Goal: Information Seeking & Learning: Check status

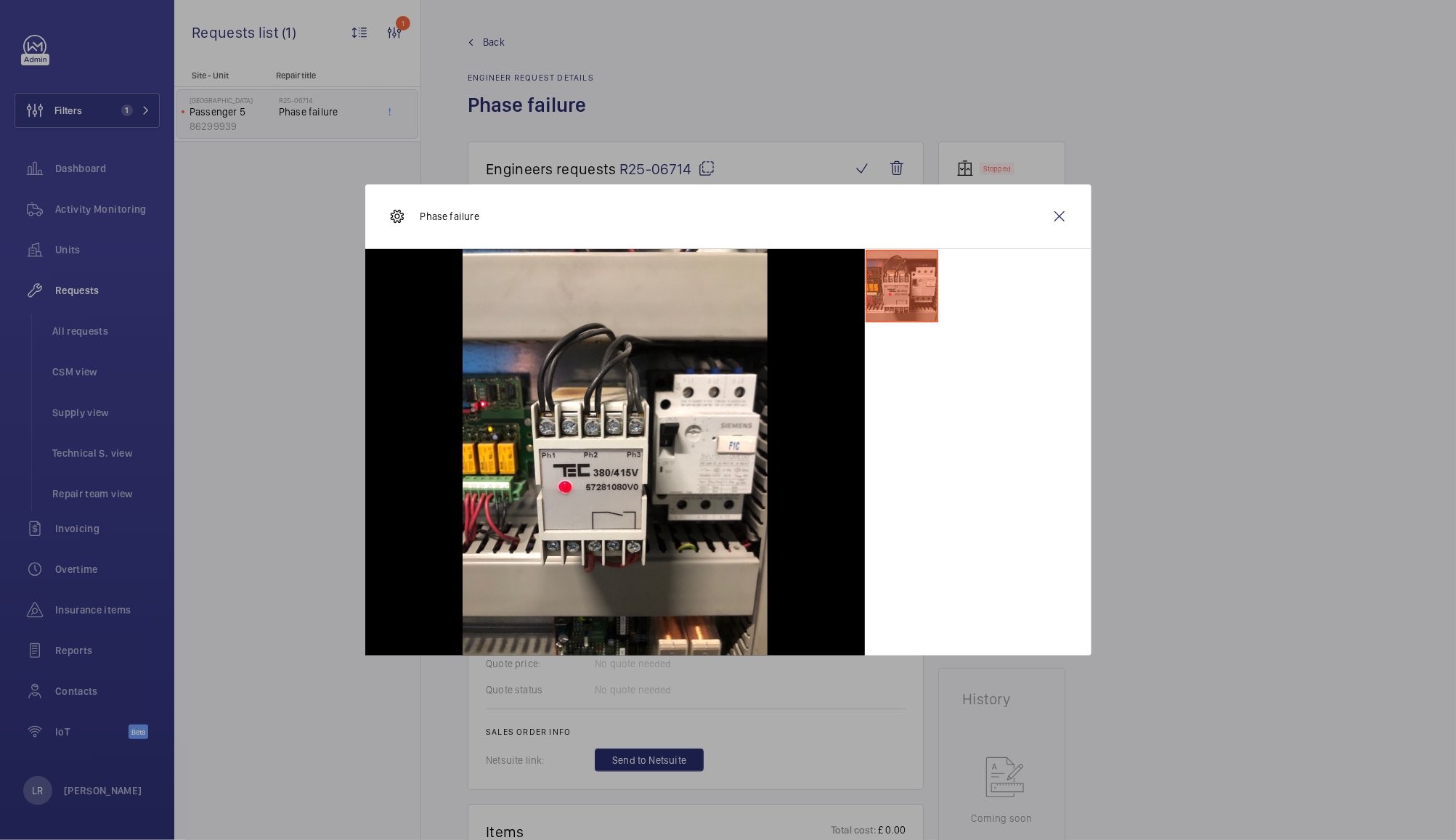
scroll to position [842, 0]
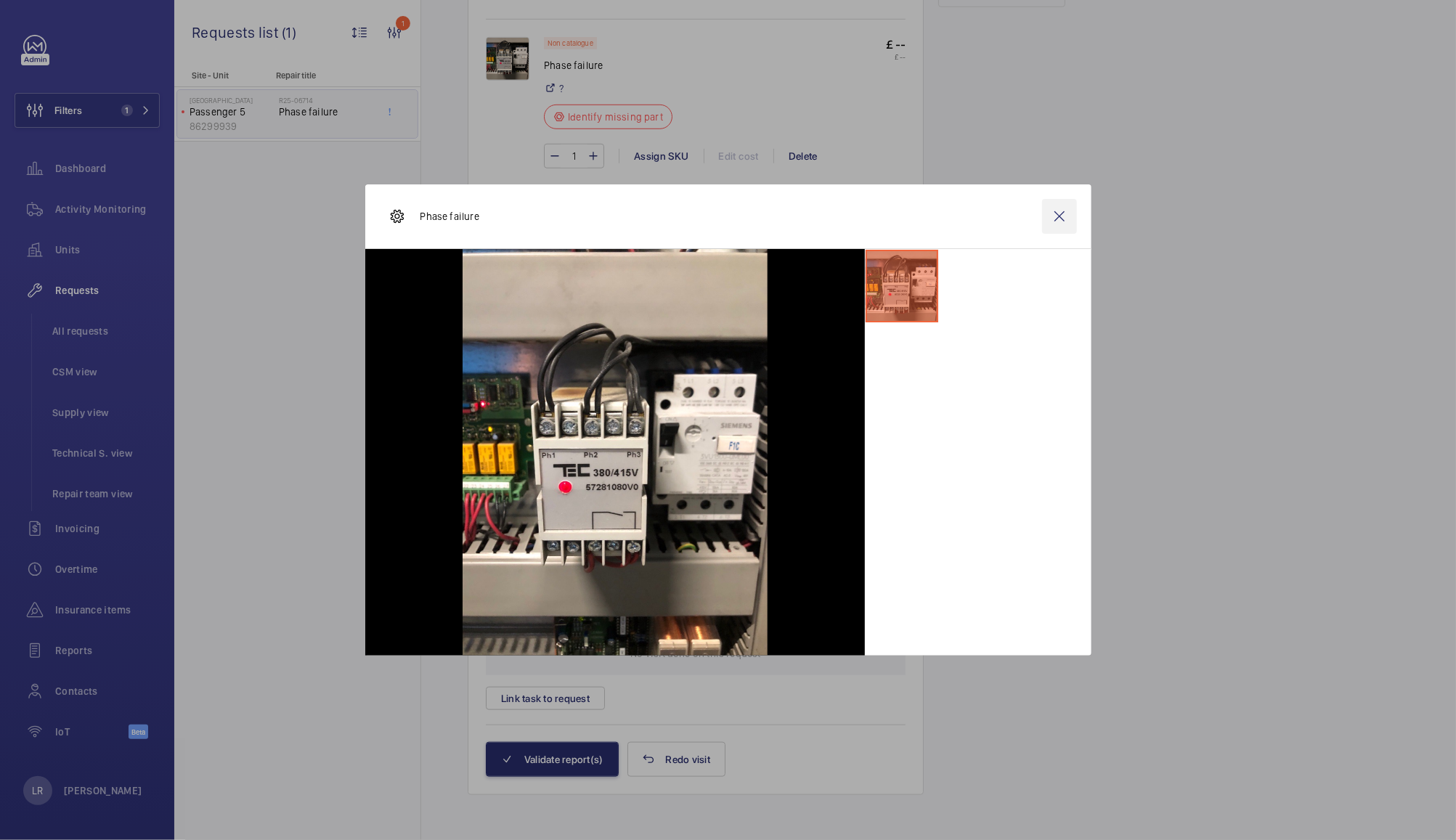
drag, startPoint x: 1040, startPoint y: 209, endPoint x: 1057, endPoint y: 222, distance: 21.4
click at [1057, 222] on div "Phase failure" at bounding box center [729, 217] width 726 height 64
click at [1057, 222] on wm-front-icon-button at bounding box center [1060, 216] width 35 height 35
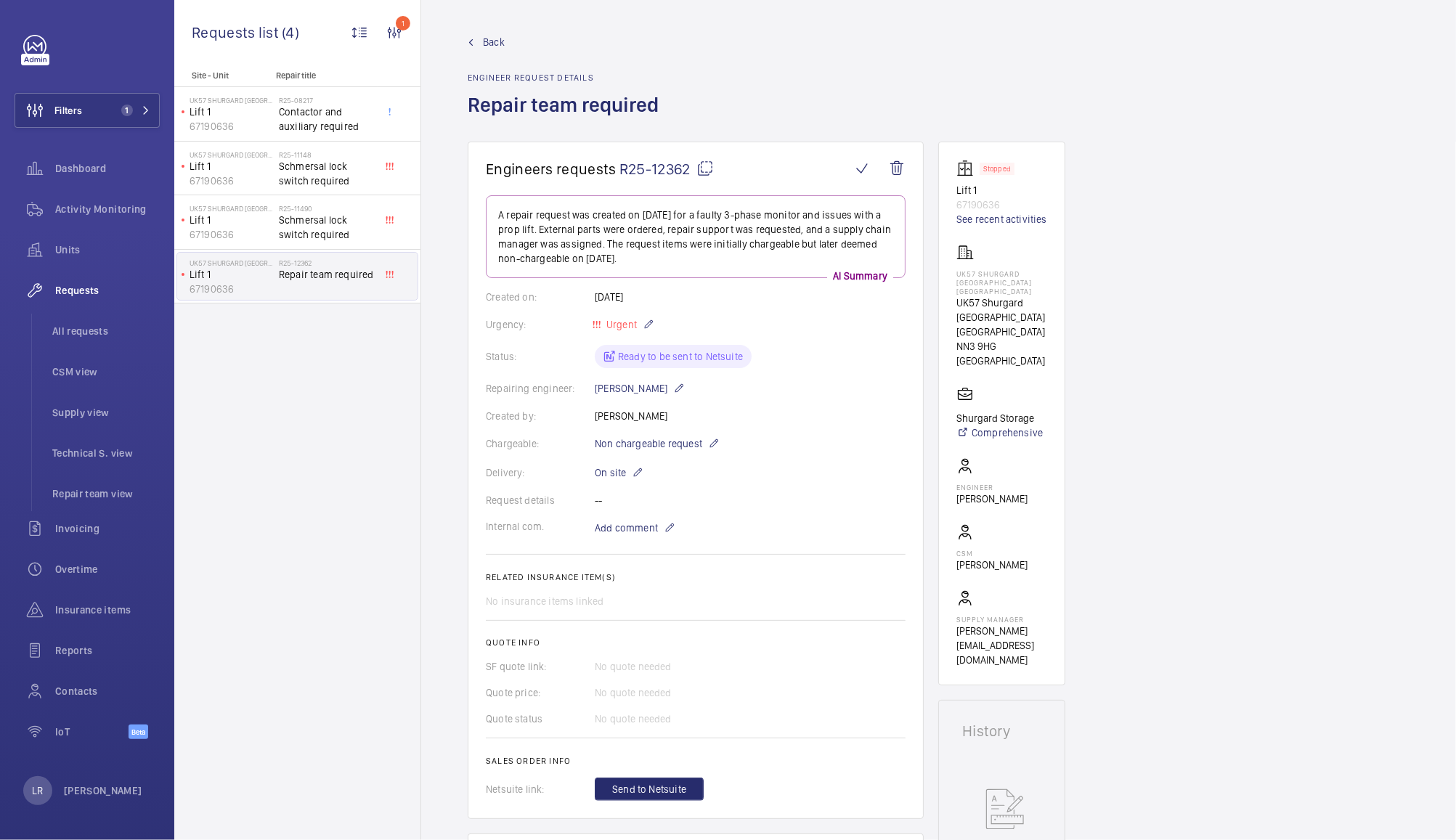
click at [497, 38] on span "Back" at bounding box center [494, 42] width 22 height 14
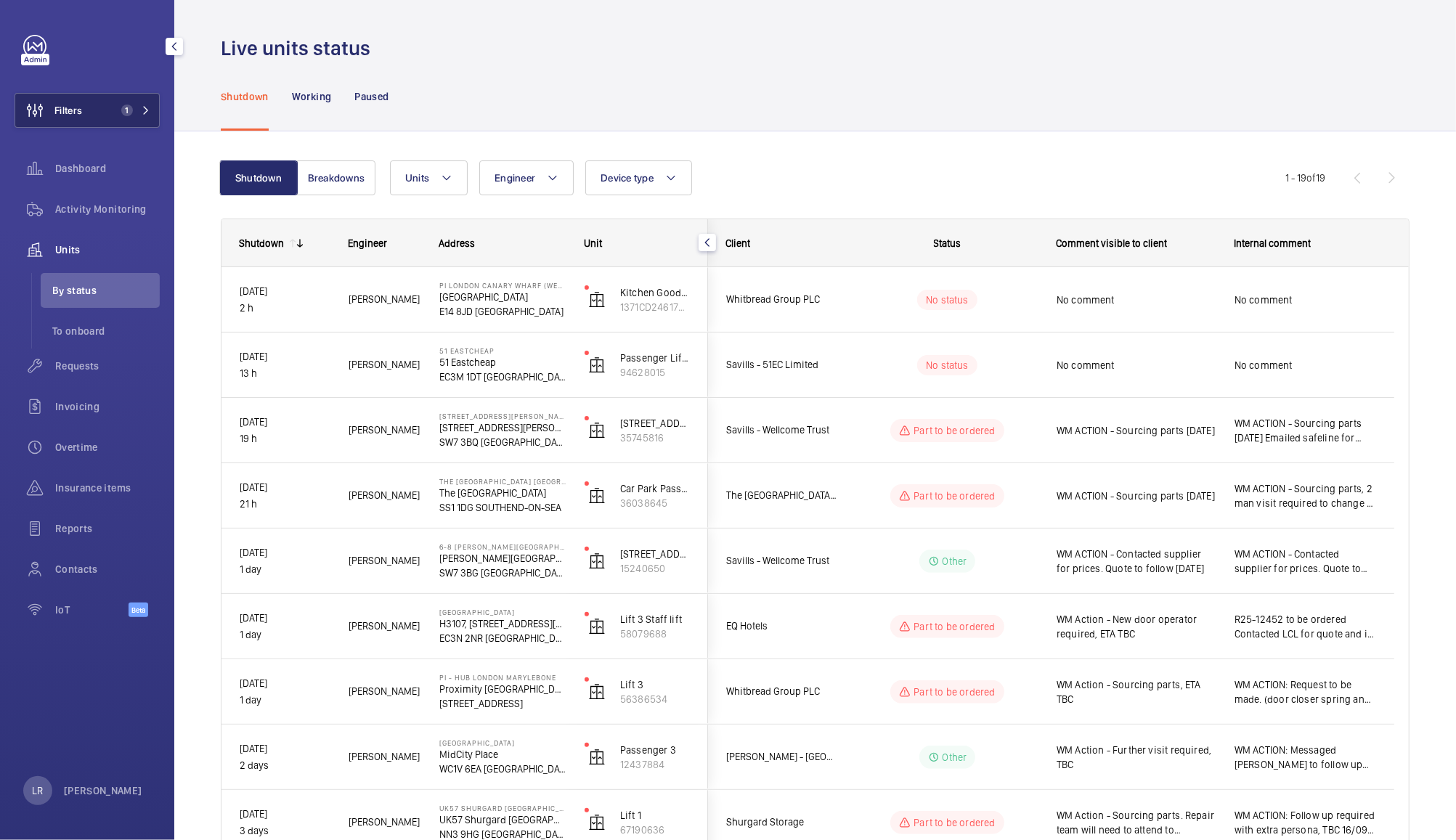
click at [110, 93] on button "Filters 1" at bounding box center [86, 110] width 145 height 35
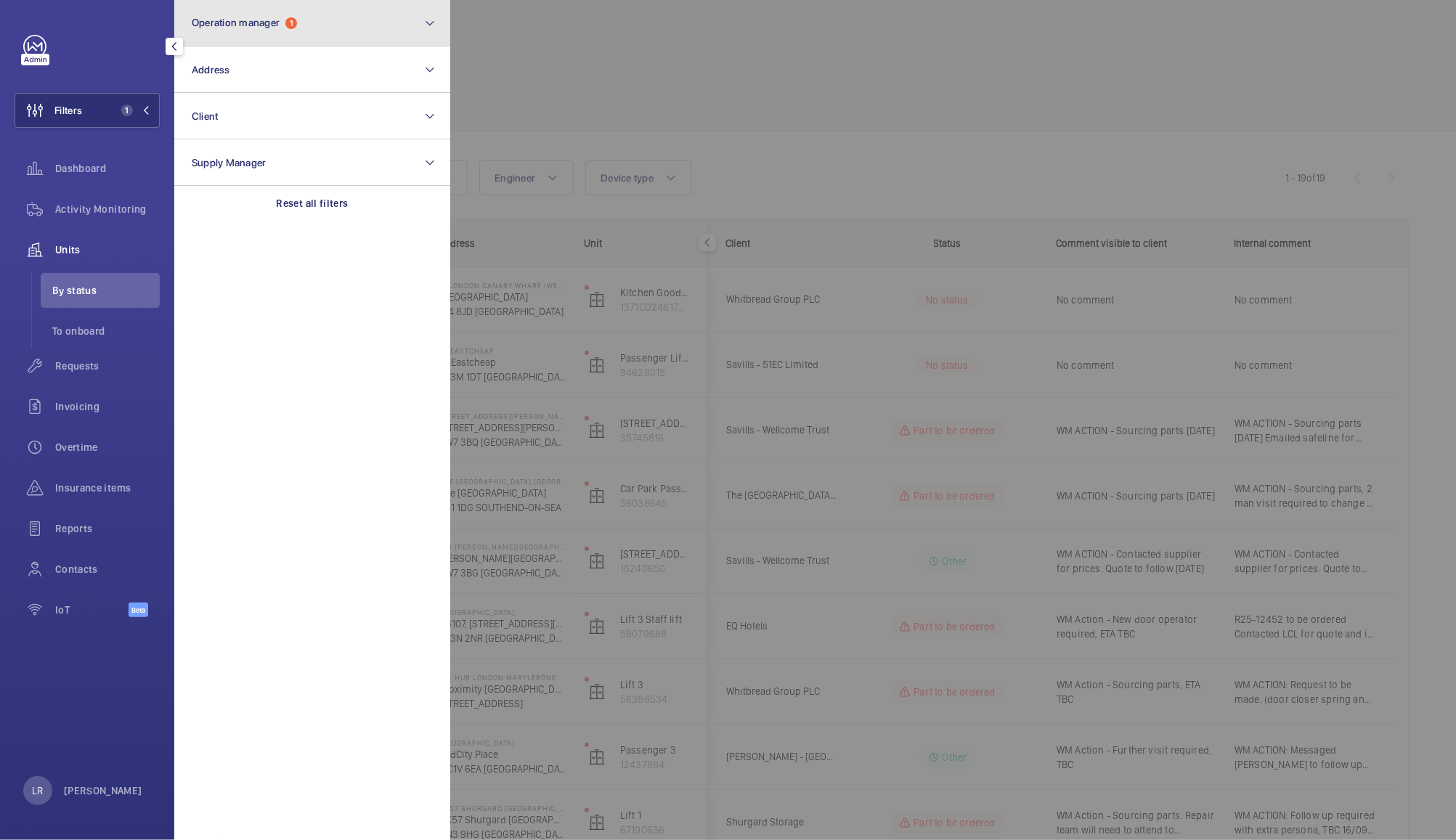
click at [290, 43] on button "Operation manager 1" at bounding box center [312, 23] width 276 height 46
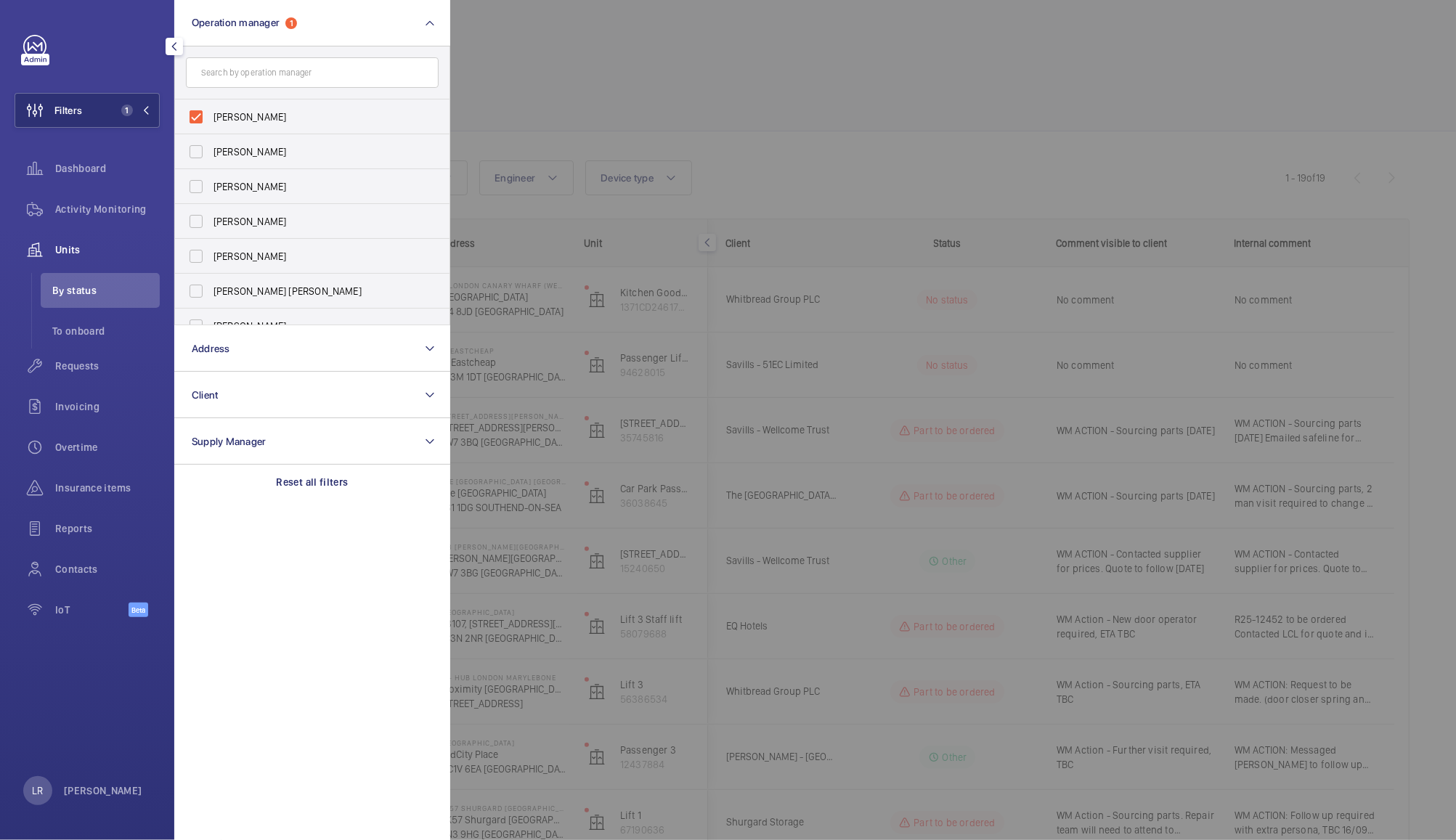
click at [776, 67] on div at bounding box center [1178, 420] width 1456 height 840
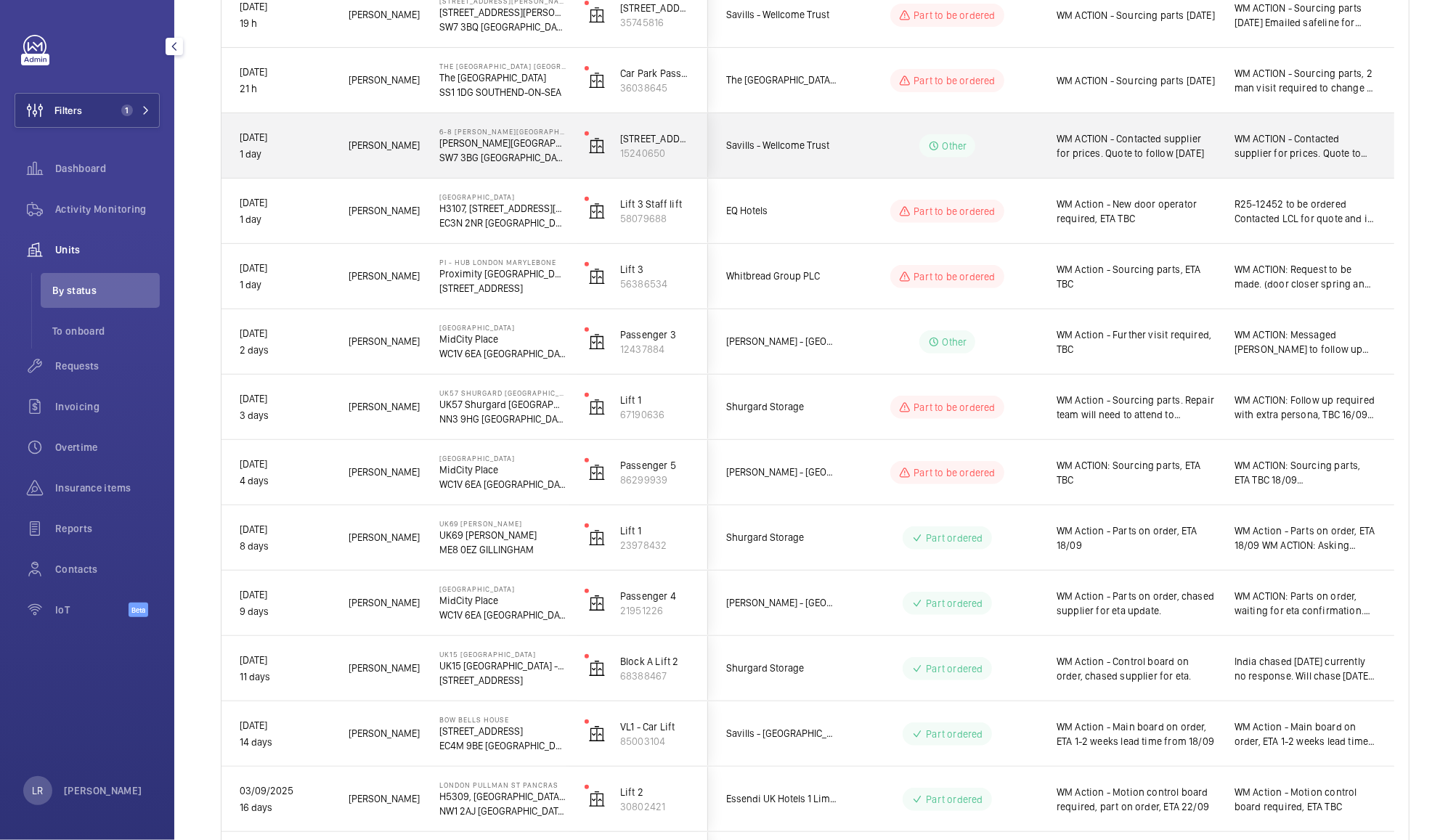
scroll to position [413, 0]
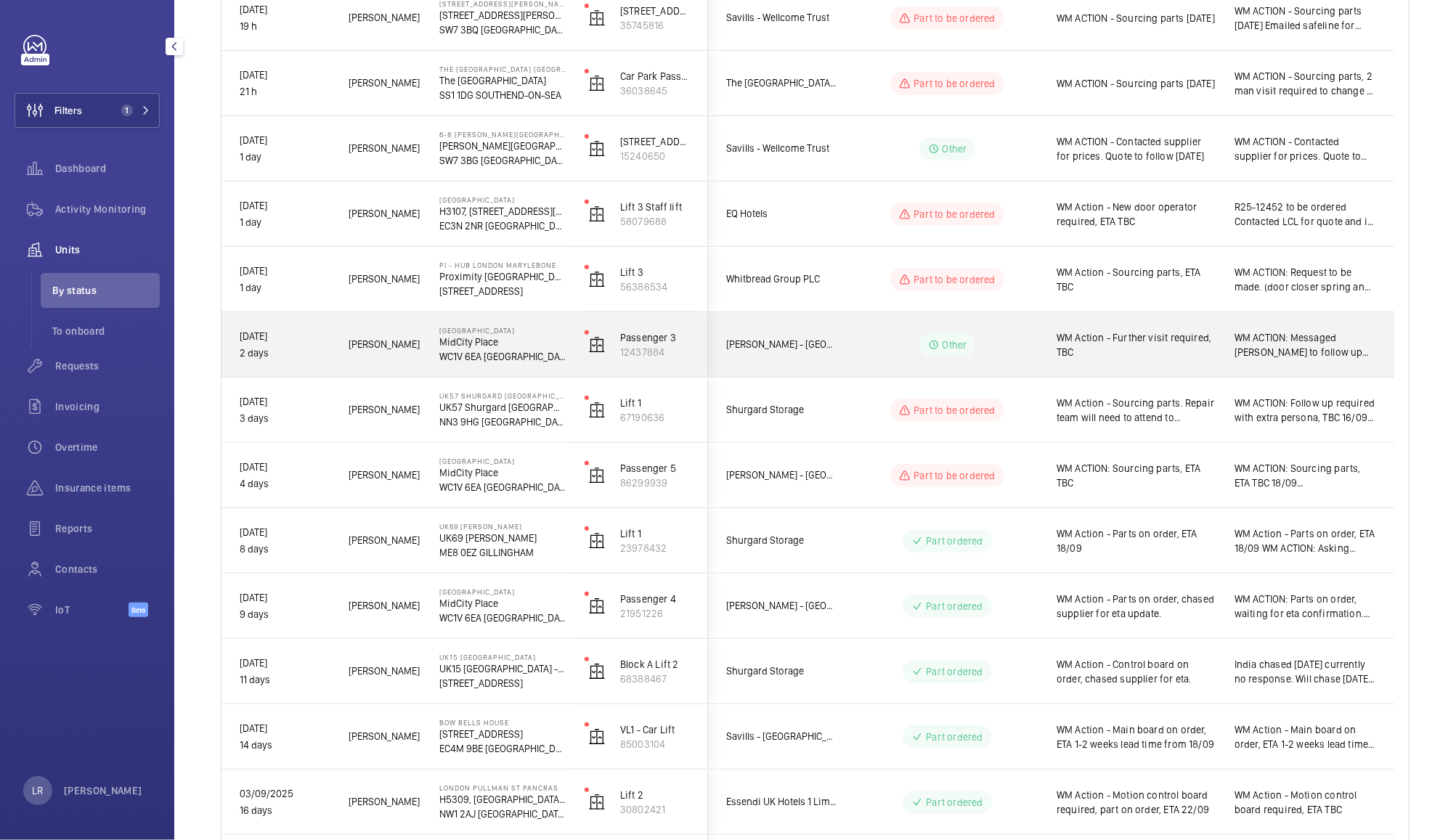
click at [827, 356] on div "[PERSON_NAME] - [GEOGRAPHIC_DATA]" at bounding box center [774, 344] width 129 height 46
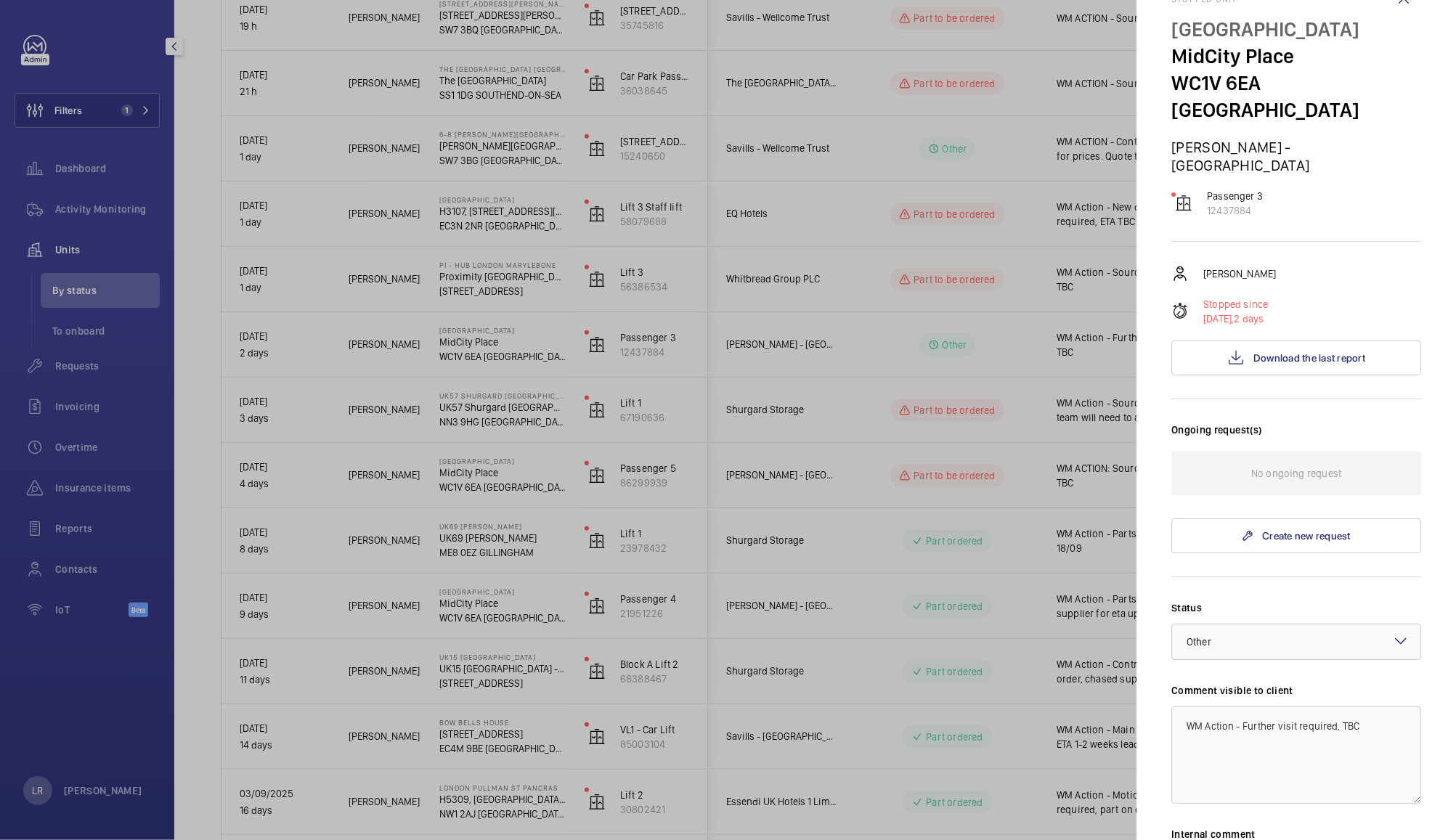
scroll to position [36, 0]
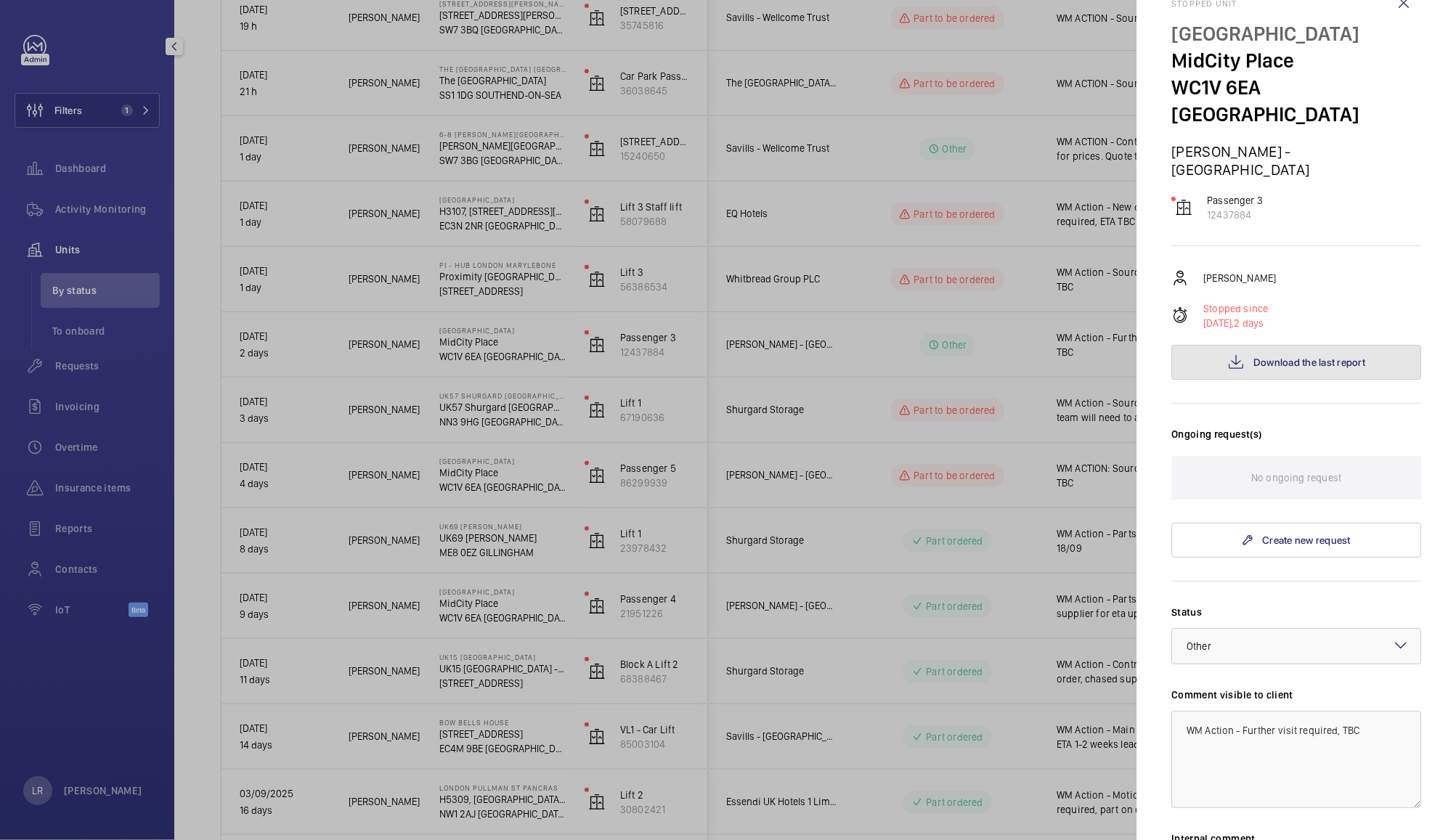
click at [1290, 345] on button "Download the last report" at bounding box center [1296, 362] width 250 height 35
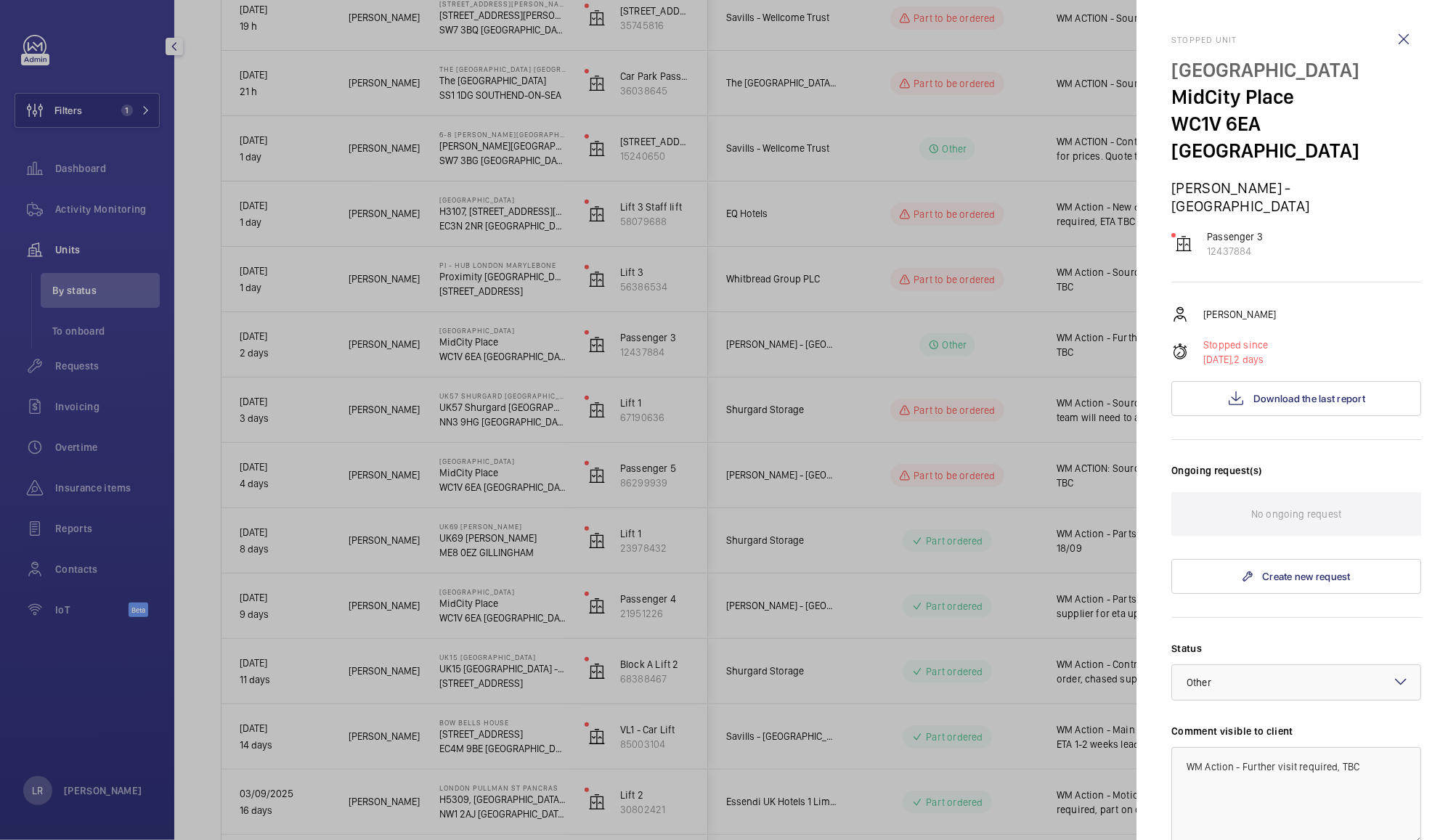
click at [1356, 236] on div "Stopped unit Midcity Place MidCity Place WC1V 6EA LONDON MAPP - Midcity Place P…" at bounding box center [1296, 581] width 250 height 1093
click at [1356, 281] on span at bounding box center [1296, 281] width 250 height 1
click at [1353, 235] on div "Stopped unit Midcity Place MidCity Place WC1V 6EA LONDON MAPP - Midcity Place P…" at bounding box center [1296, 581] width 250 height 1093
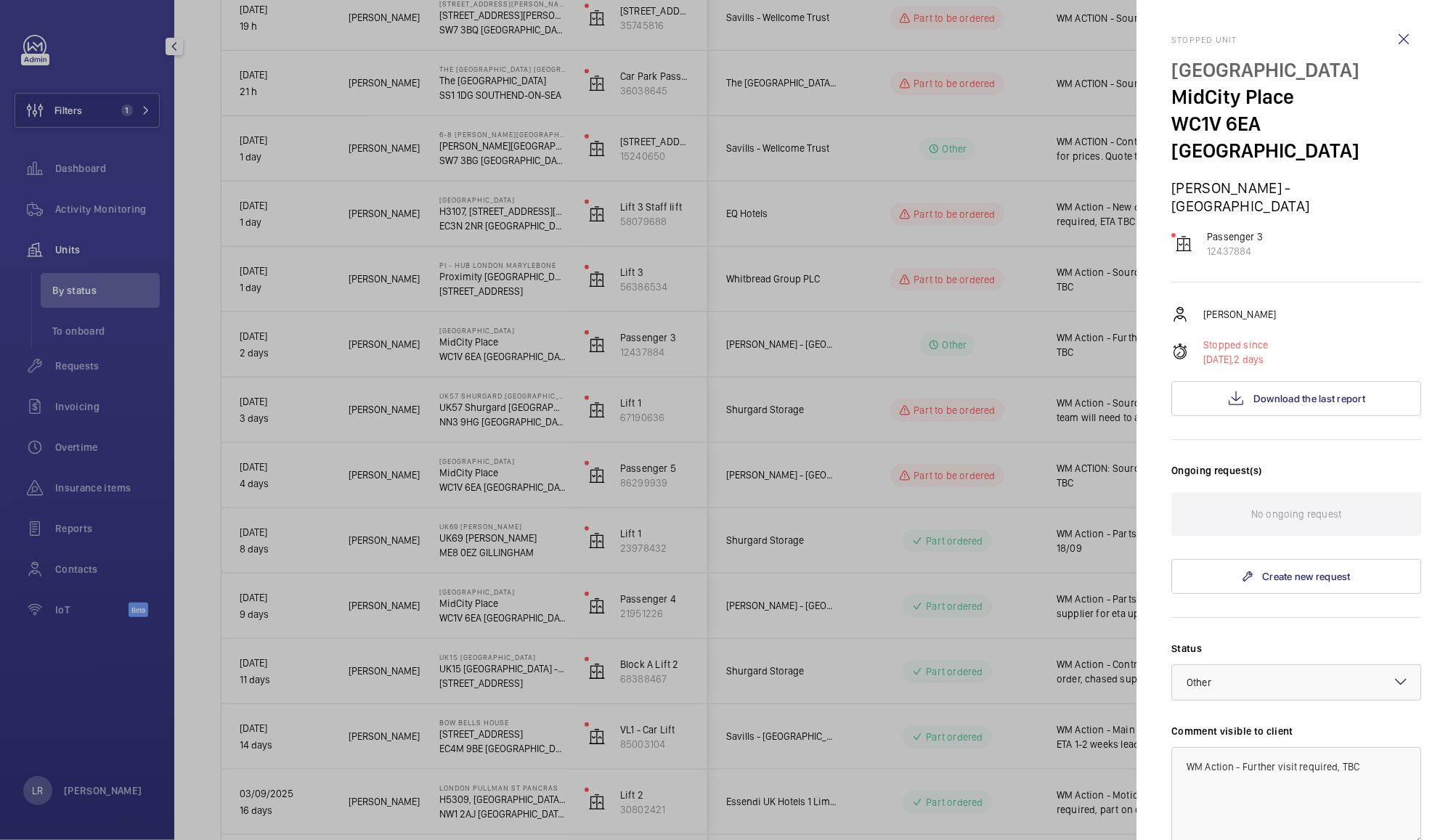
click at [1351, 235] on div "Stopped unit Midcity Place MidCity Place WC1V 6EA LONDON MAPP - Midcity Place P…" at bounding box center [1296, 581] width 250 height 1093
click at [1361, 231] on div "Stopped unit Midcity Place MidCity Place WC1V 6EA LONDON MAPP - Midcity Place P…" at bounding box center [1296, 581] width 250 height 1093
drag, startPoint x: 1361, startPoint y: 231, endPoint x: 1425, endPoint y: 119, distance: 129.0
click at [1425, 119] on mat-sidenav "Stopped unit Midcity Place MidCity Place WC1V 6EA LONDON MAPP - Midcity Place P…" at bounding box center [1296, 420] width 319 height 840
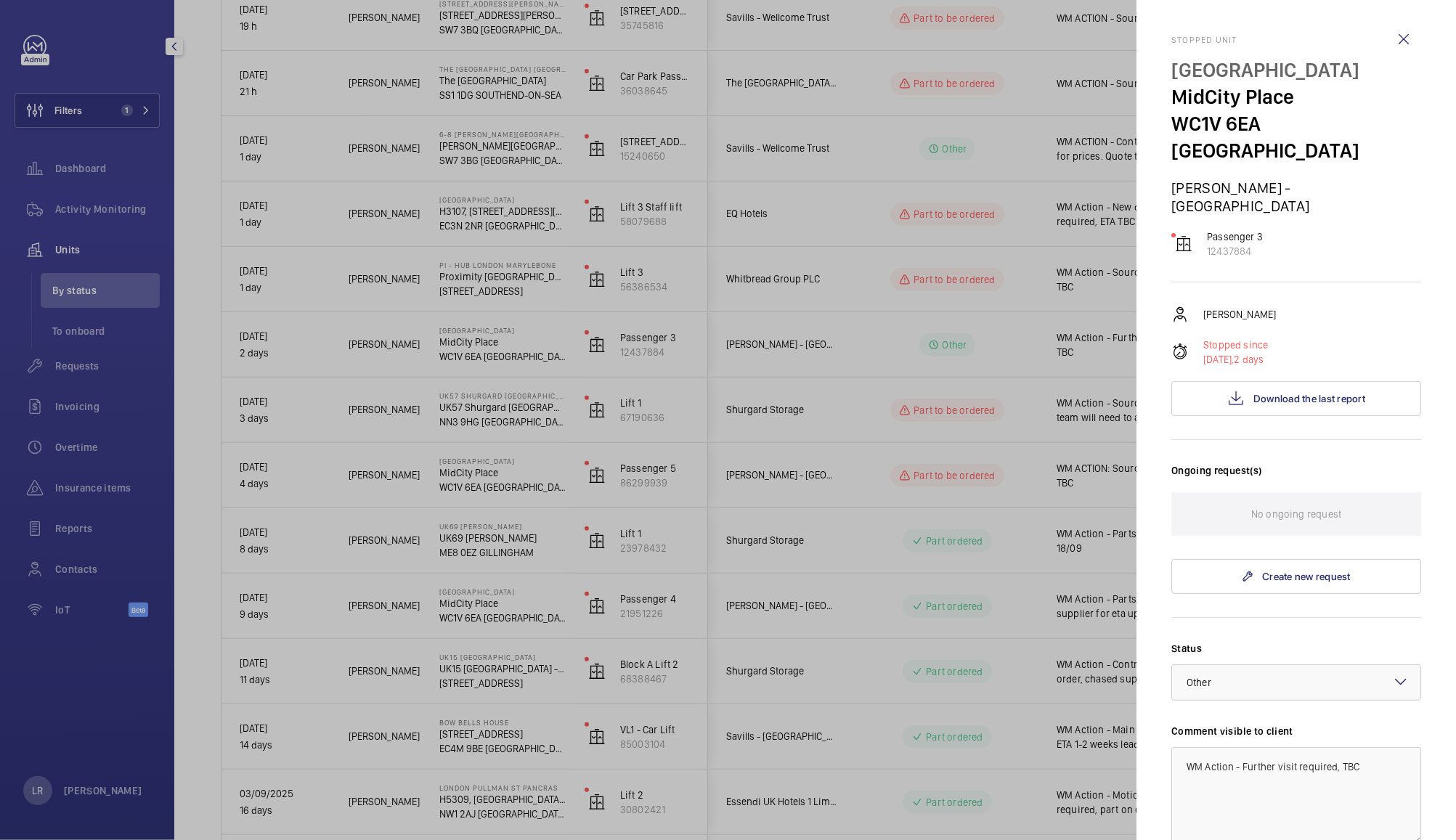
click at [1425, 119] on mat-sidenav "Stopped unit Midcity Place MidCity Place WC1V 6EA LONDON MAPP - Midcity Place P…" at bounding box center [1296, 420] width 319 height 840
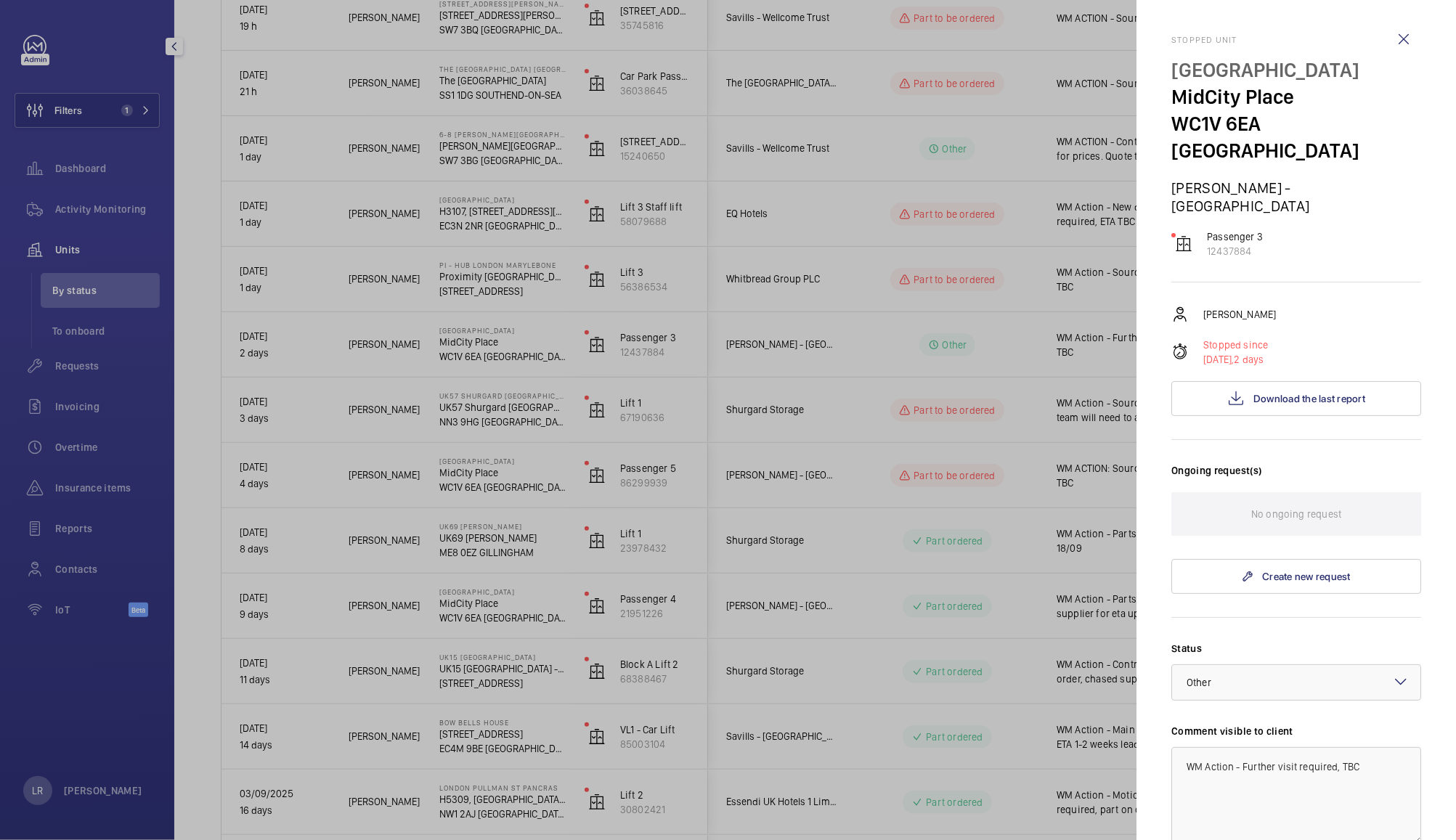
click at [1419, 116] on mat-sidenav "Stopped unit Midcity Place MidCity Place WC1V 6EA LONDON MAPP - Midcity Place P…" at bounding box center [1296, 420] width 319 height 840
click at [1391, 130] on p "WC1V 6EA [GEOGRAPHIC_DATA]" at bounding box center [1296, 137] width 250 height 53
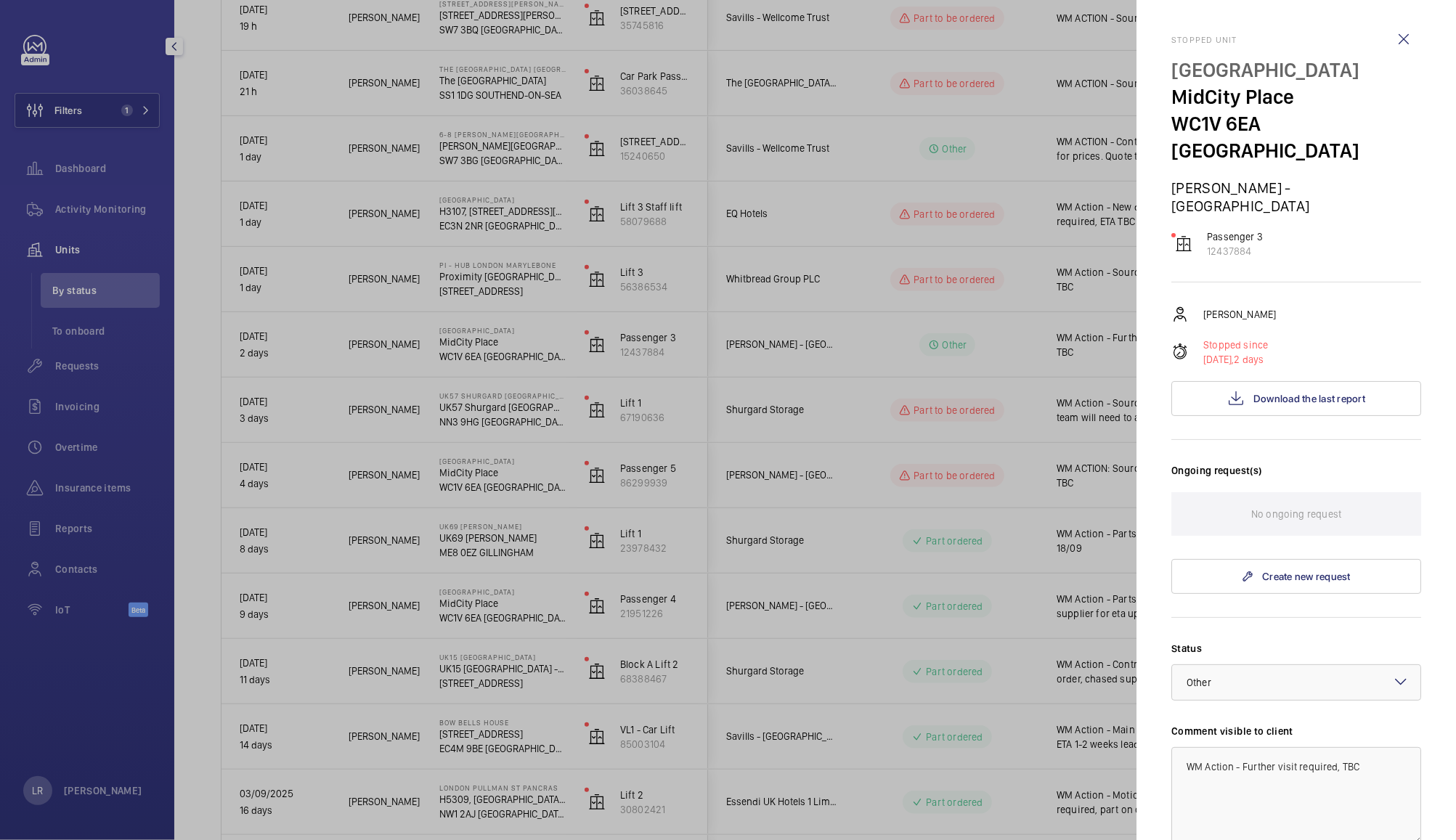
click at [1391, 130] on p "WC1V 6EA [GEOGRAPHIC_DATA]" at bounding box center [1296, 137] width 250 height 53
click at [1397, 229] on div "Stopped unit Midcity Place MidCity Place WC1V 6EA LONDON MAPP - Midcity Place P…" at bounding box center [1296, 581] width 250 height 1093
click at [1394, 222] on div "Stopped unit Midcity Place MidCity Place WC1V 6EA LONDON MAPP - Midcity Place P…" at bounding box center [1296, 581] width 250 height 1093
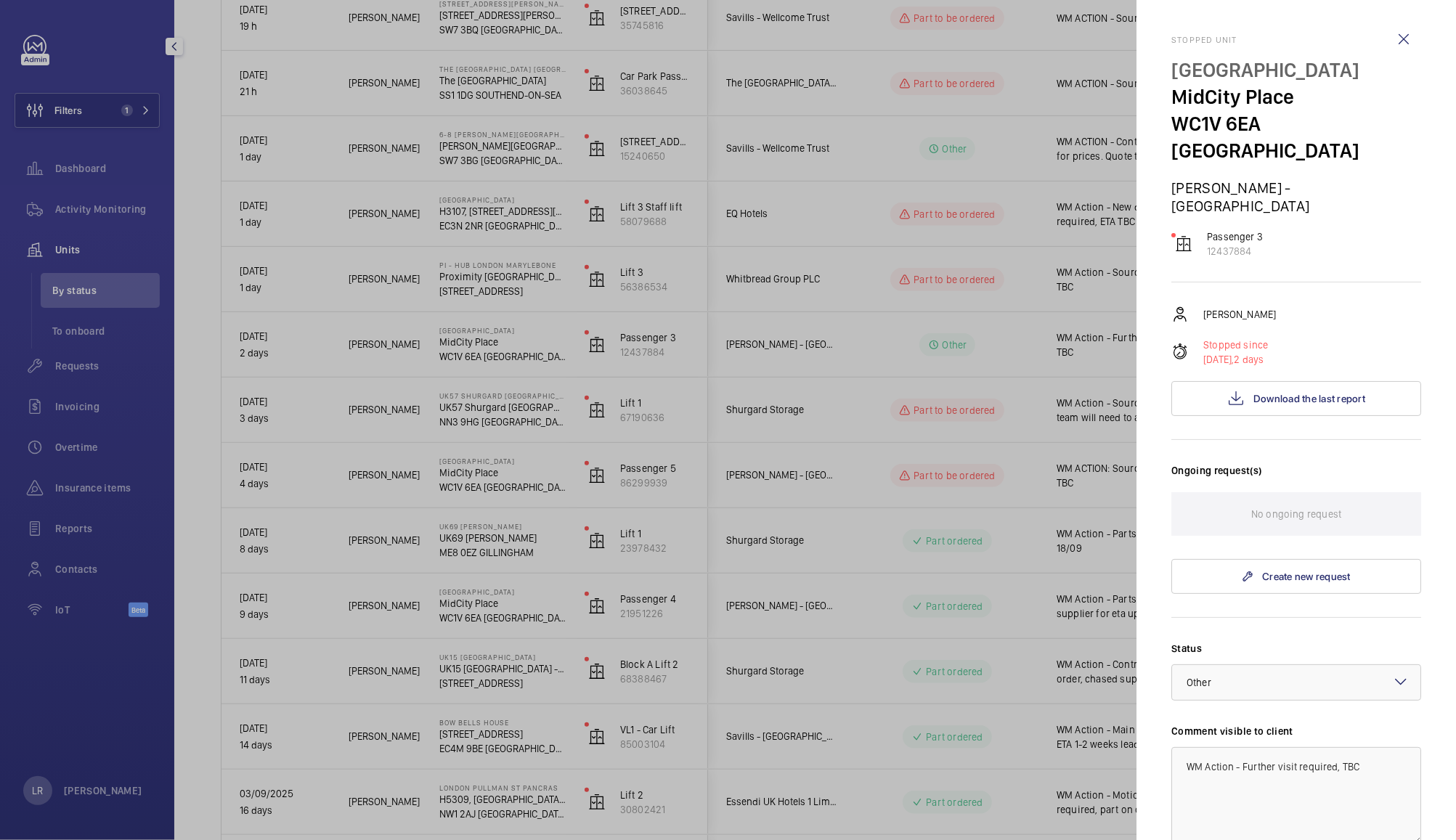
click at [1394, 229] on div "Passenger 3 12437884" at bounding box center [1296, 244] width 250 height 29
click at [1388, 38] on wm-front-icon-button at bounding box center [1403, 39] width 35 height 35
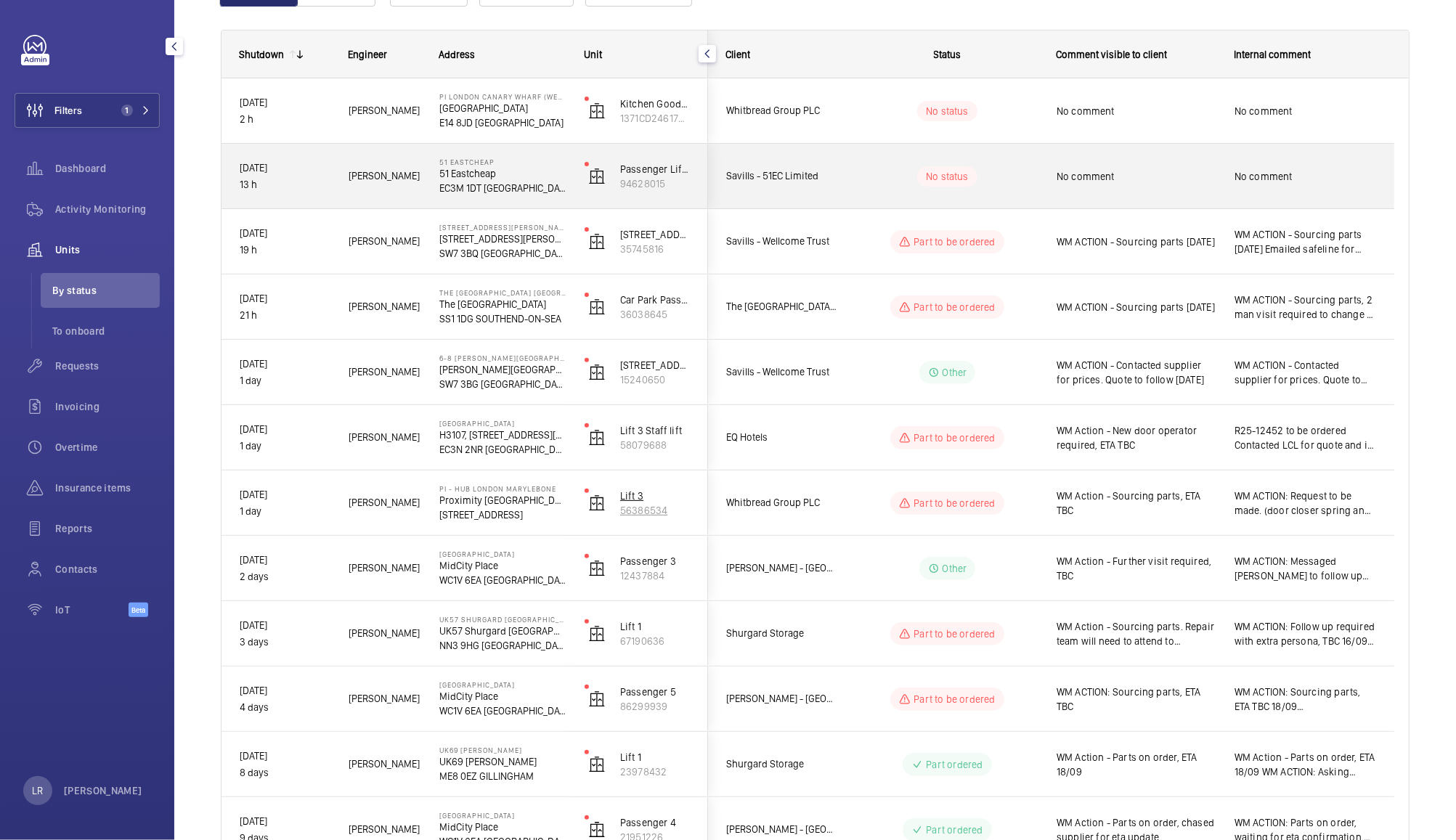
scroll to position [198, 0]
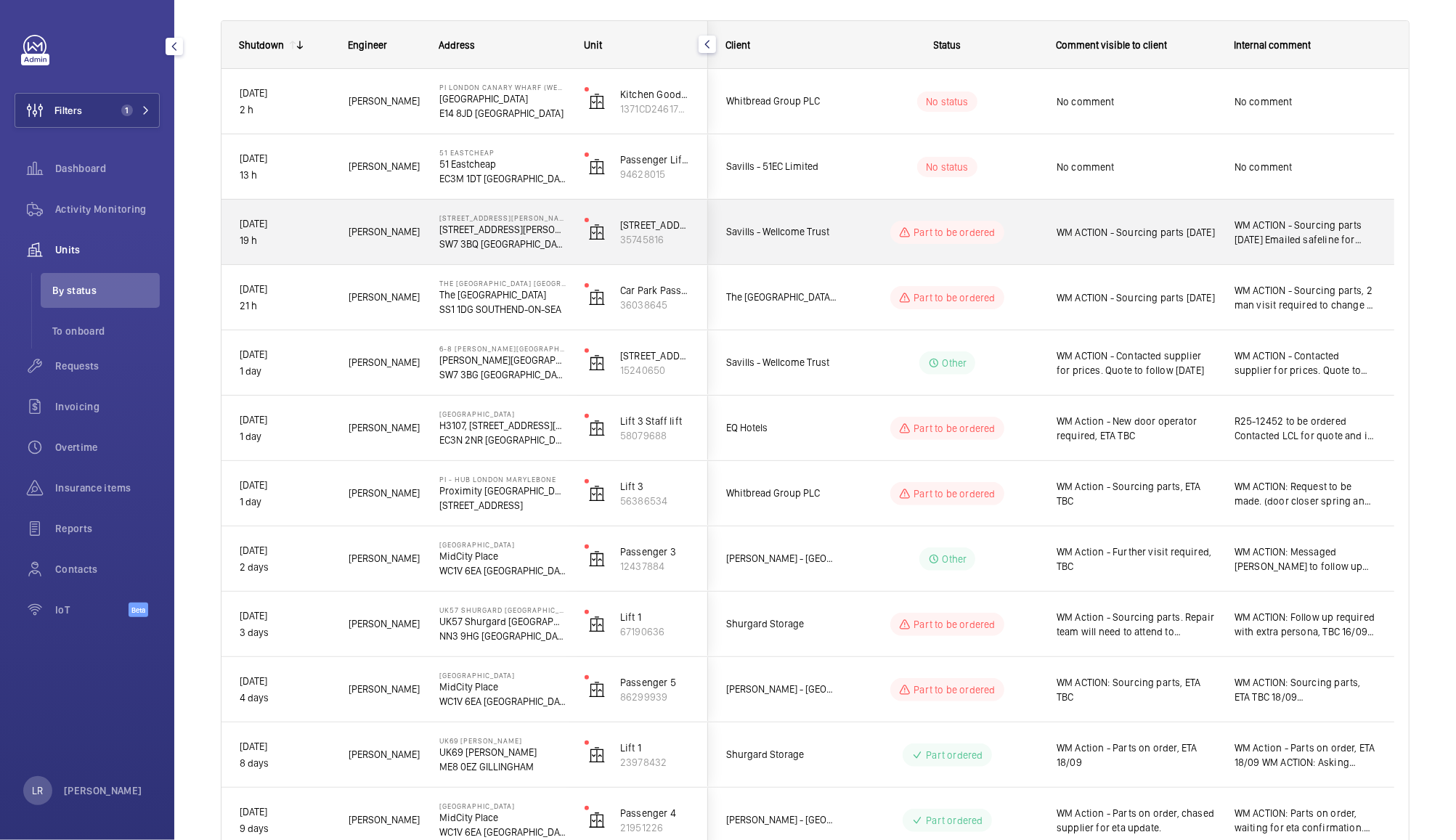
click at [811, 251] on div "Savills - Wellcome Trust" at bounding box center [774, 232] width 129 height 46
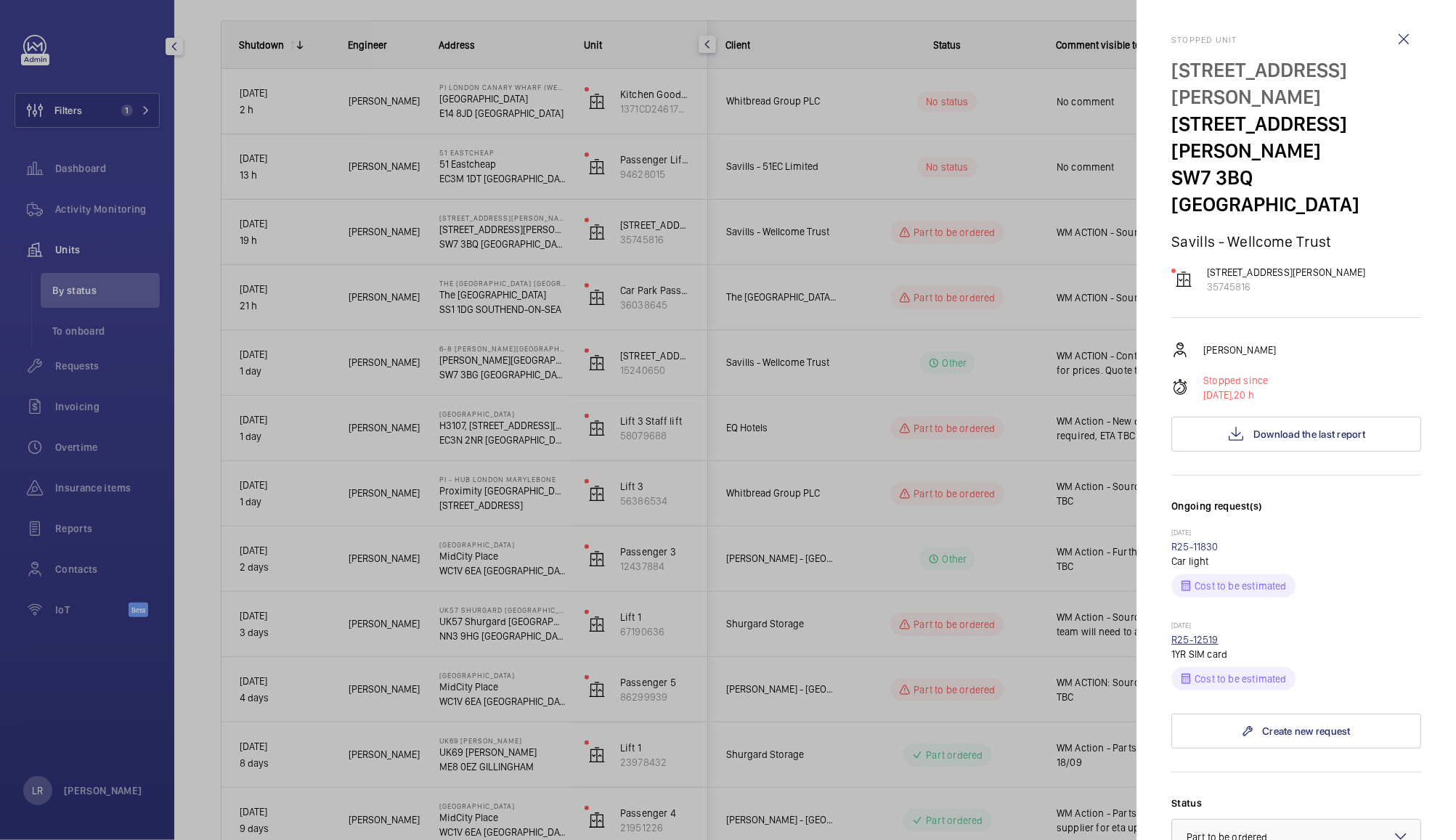
click at [1199, 633] on link "R25-12519" at bounding box center [1195, 639] width 47 height 12
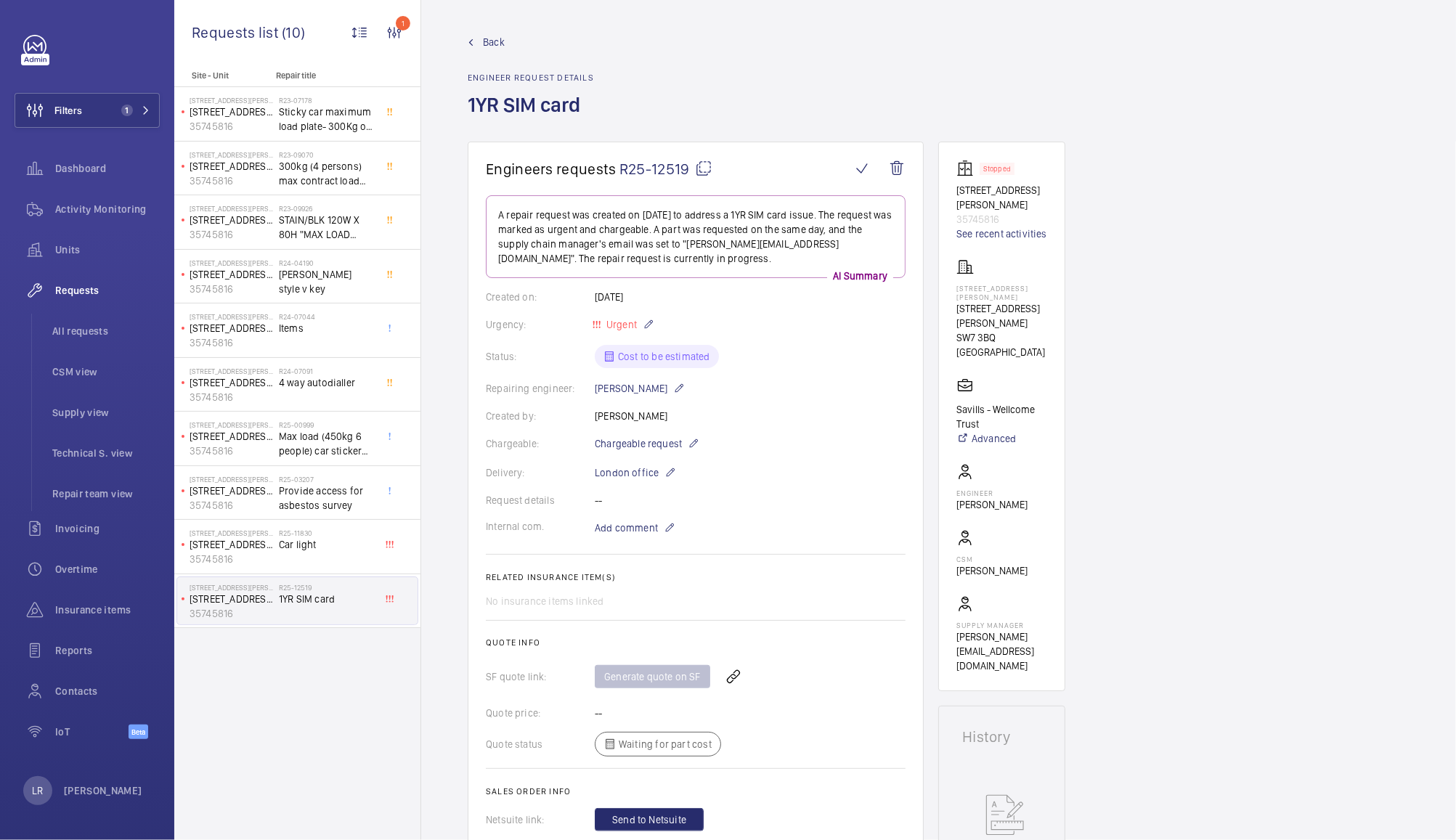
click at [489, 44] on span "Back" at bounding box center [494, 42] width 22 height 14
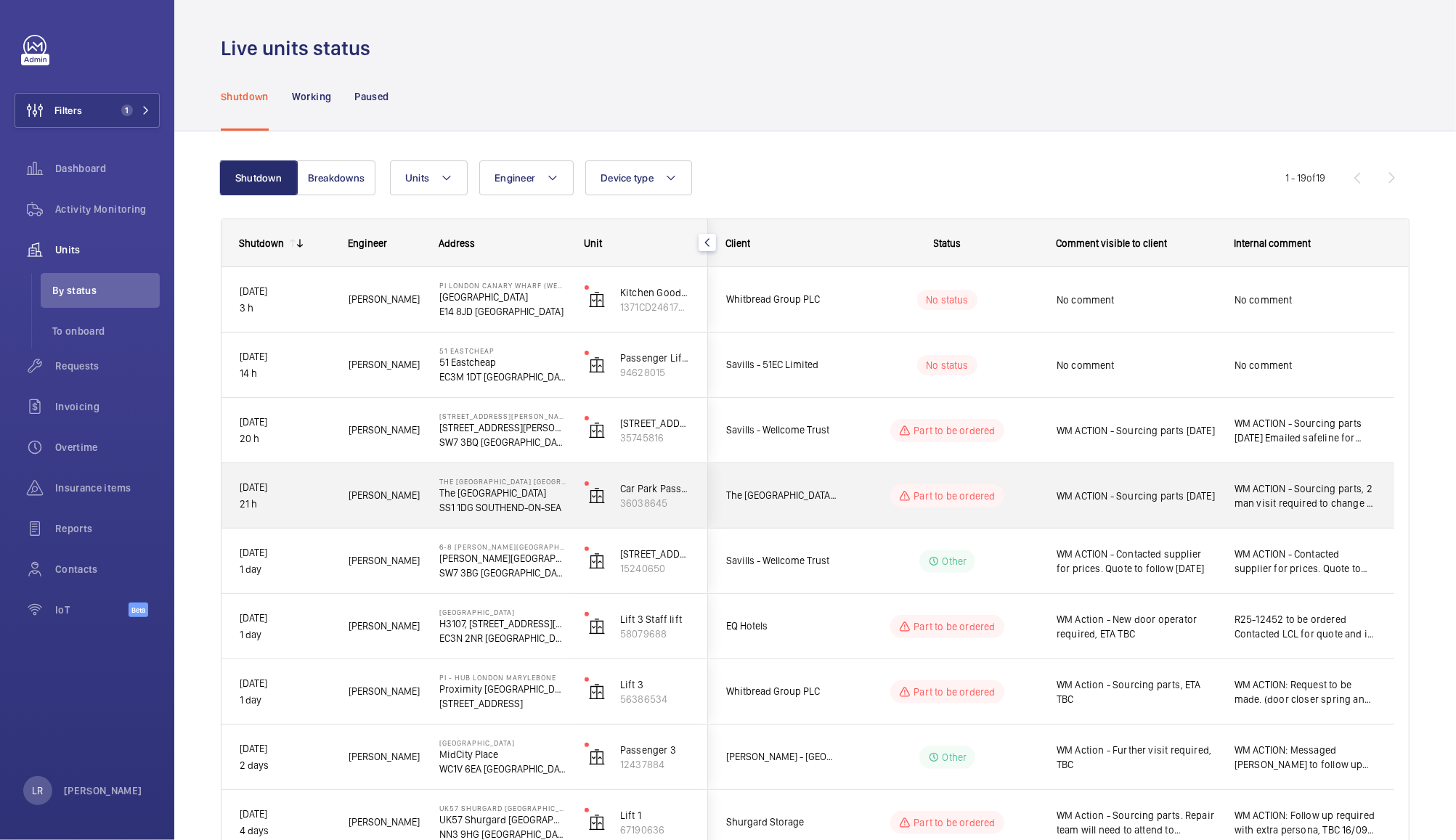
click at [855, 473] on div "Part to be ordered" at bounding box center [939, 496] width 198 height 53
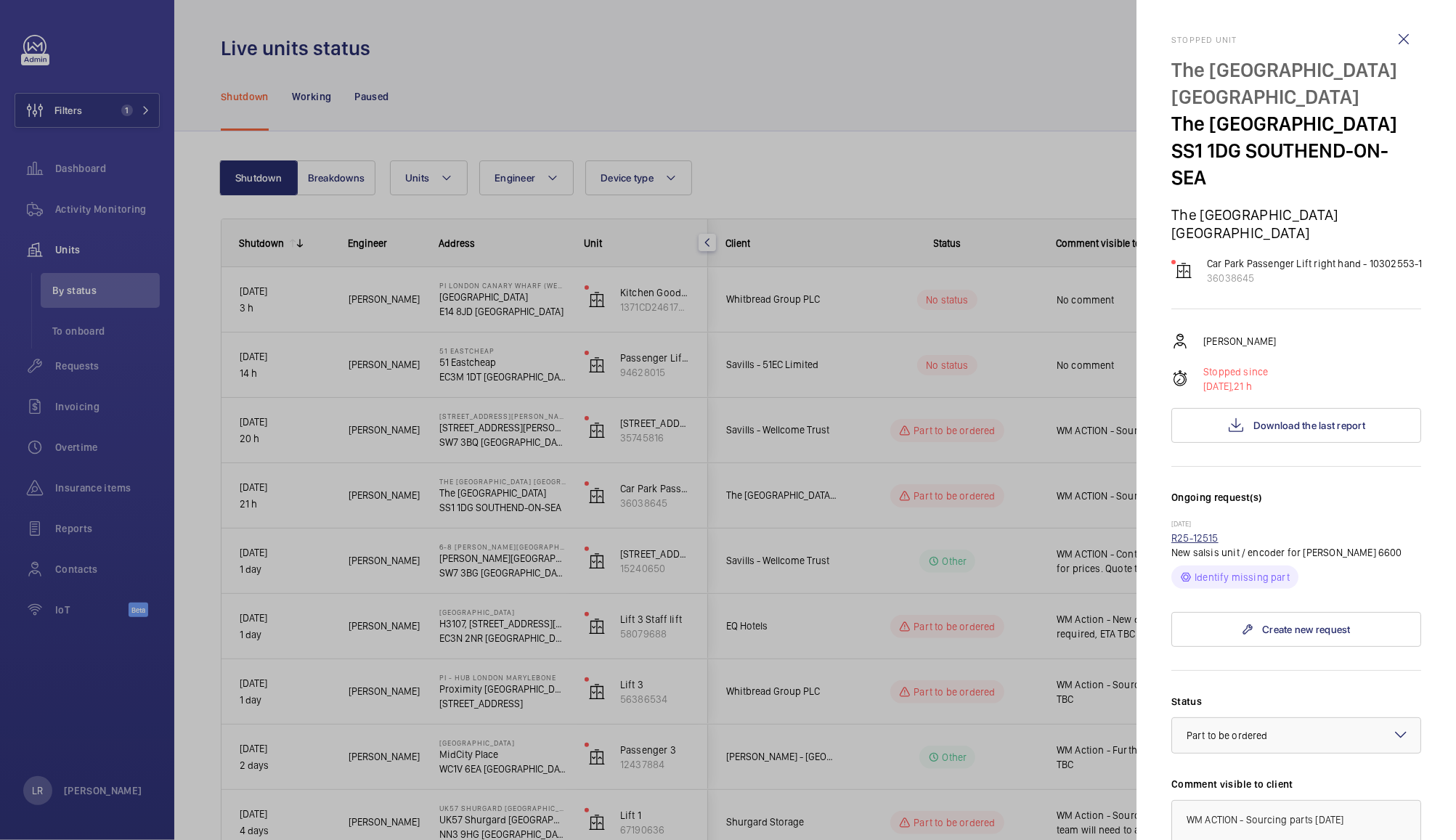
click at [1200, 544] on link "R25-12515" at bounding box center [1195, 537] width 47 height 12
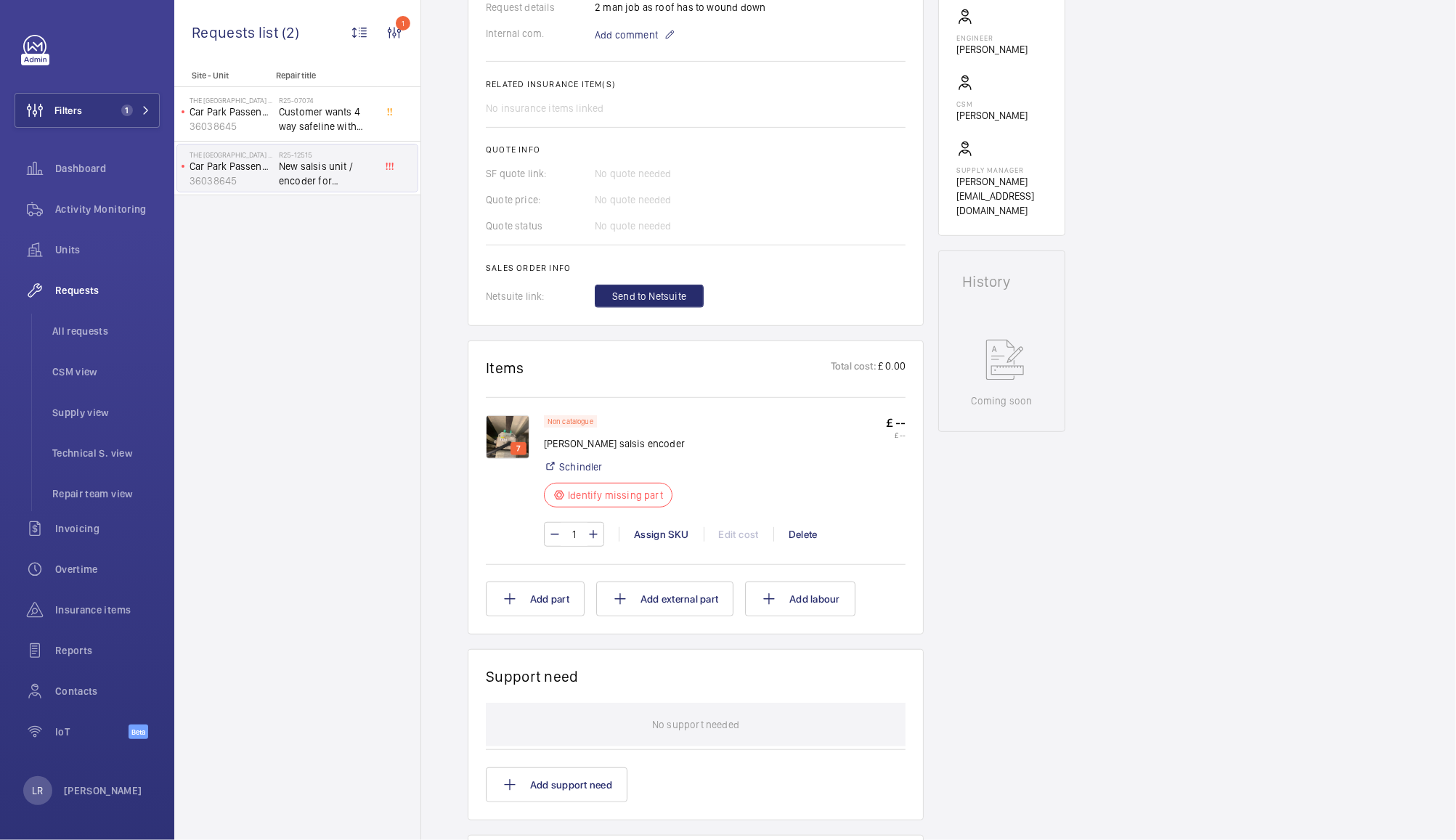
scroll to position [618, 0]
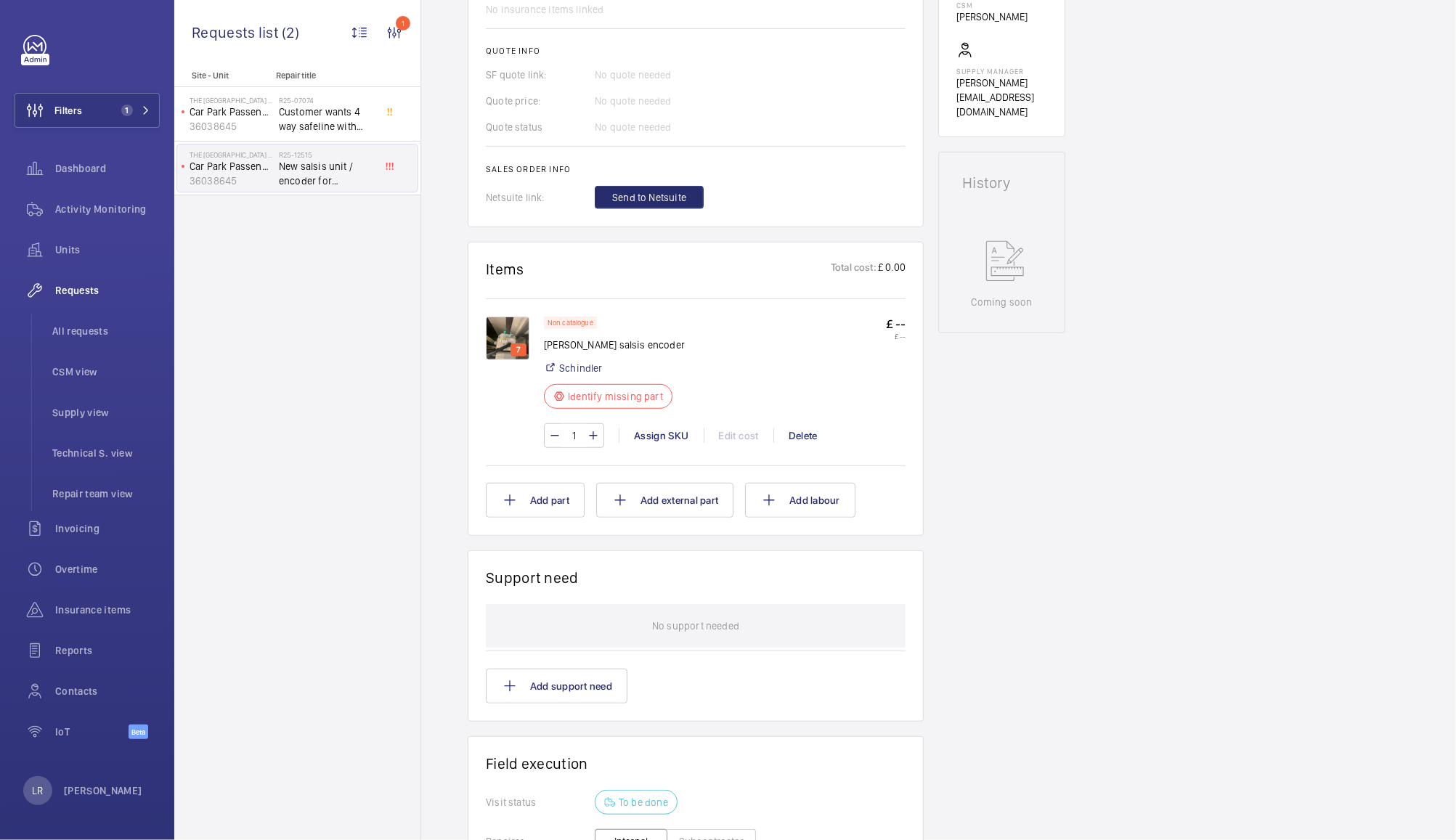
click at [518, 317] on img at bounding box center [507, 338] width 43 height 43
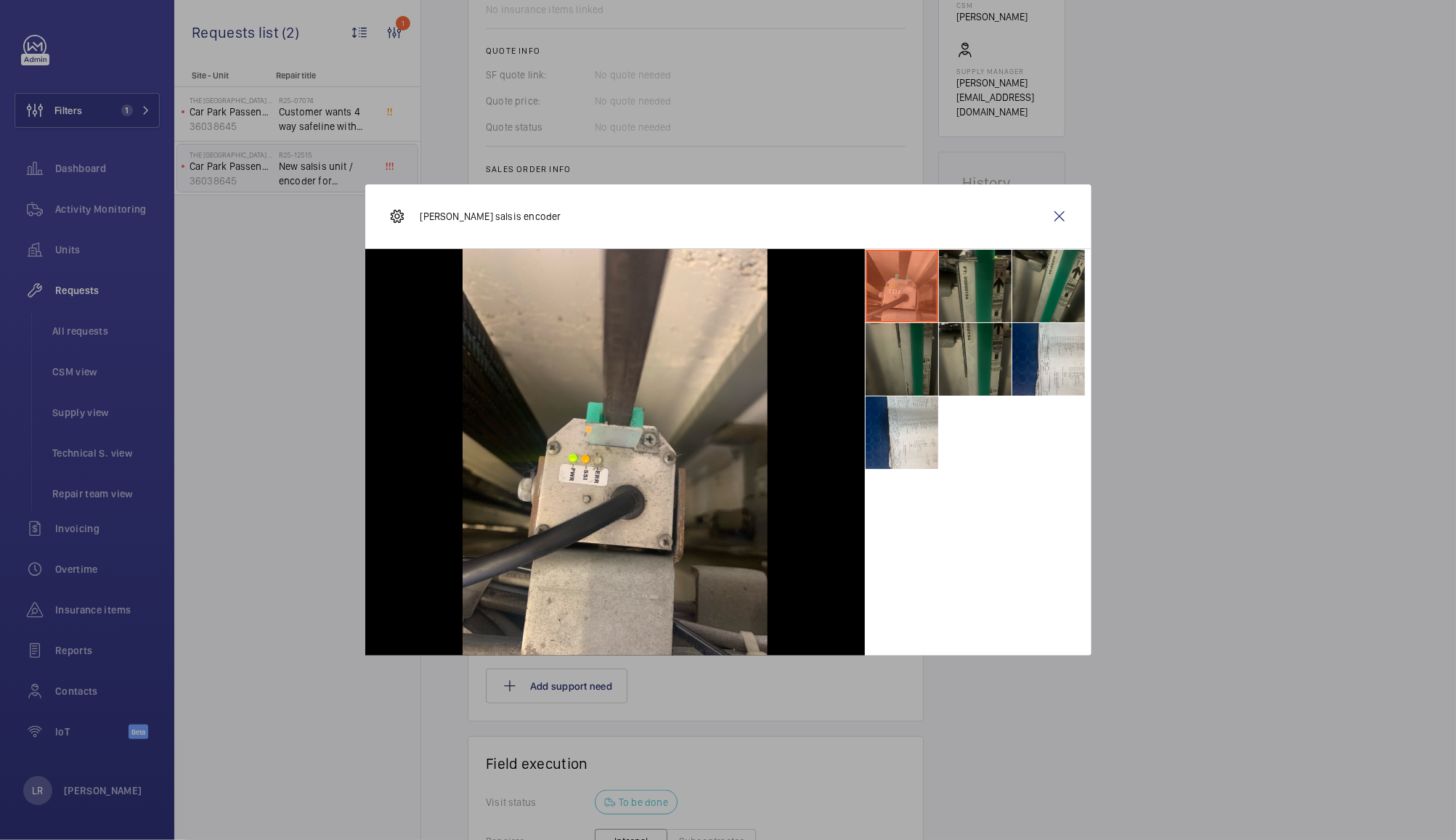
click at [881, 378] on li at bounding box center [902, 359] width 72 height 72
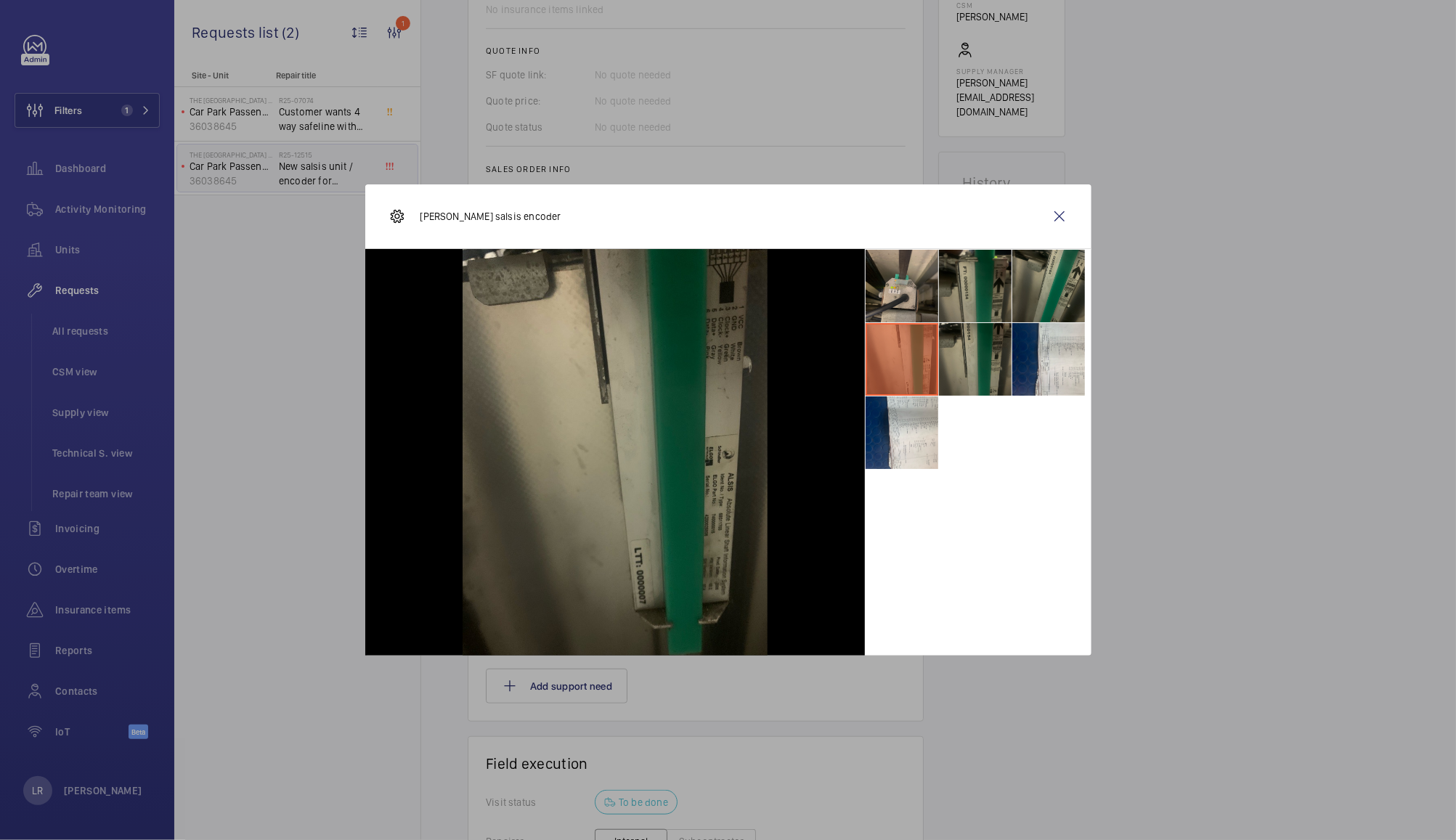
click at [910, 276] on li at bounding box center [902, 286] width 72 height 72
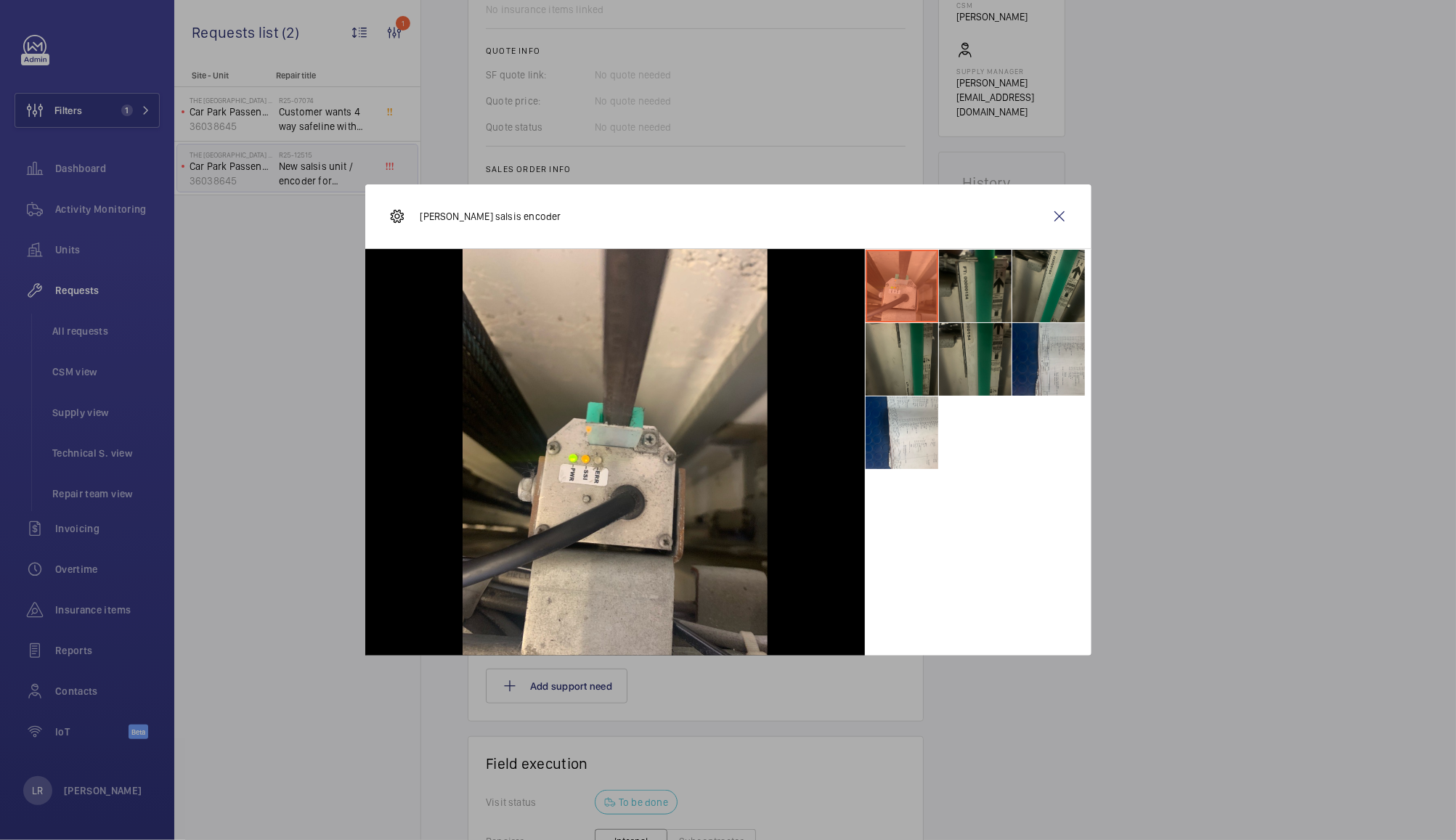
click at [1024, 347] on li at bounding box center [1049, 359] width 72 height 72
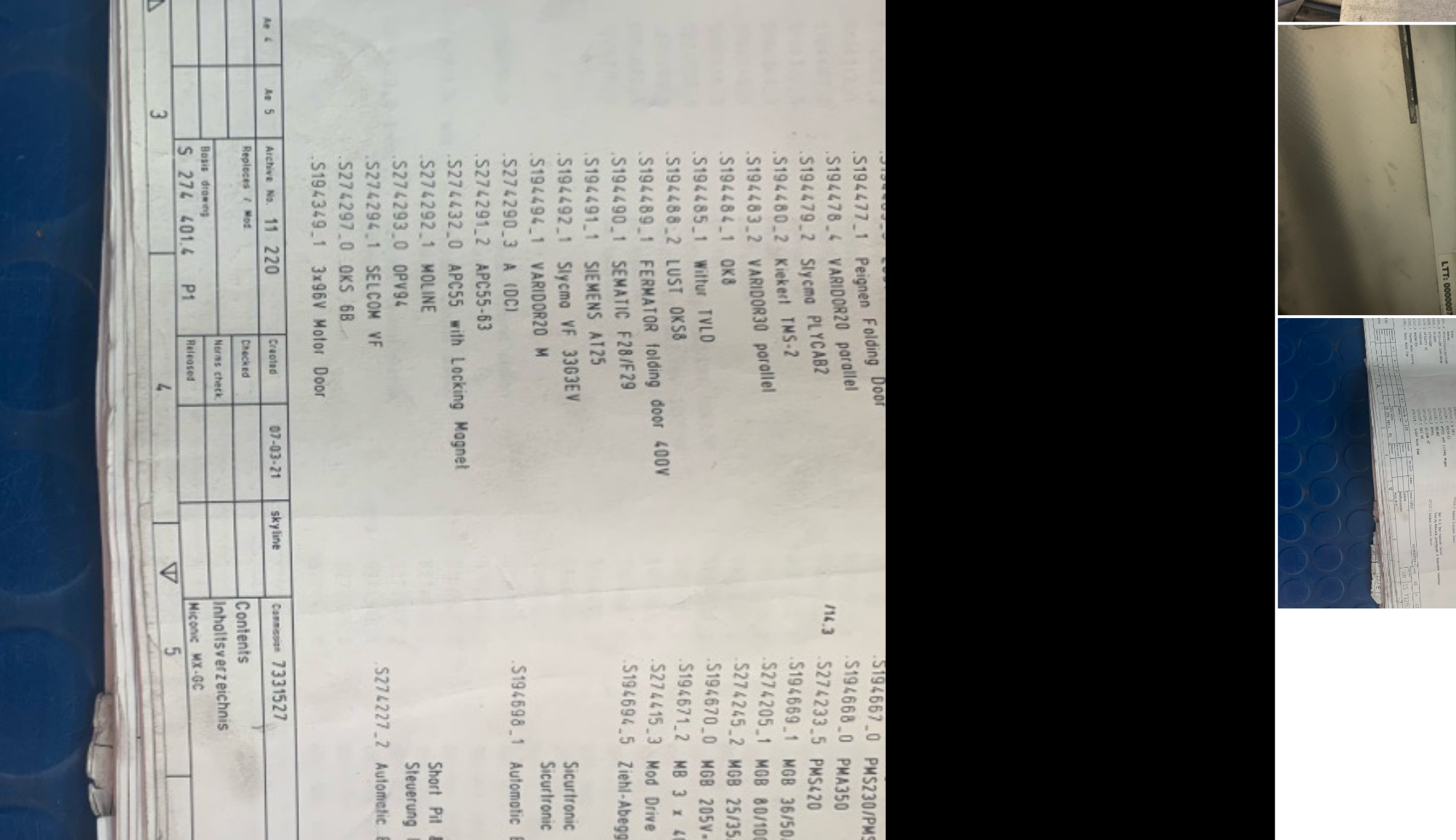
click at [877, 441] on li at bounding box center [902, 432] width 72 height 72
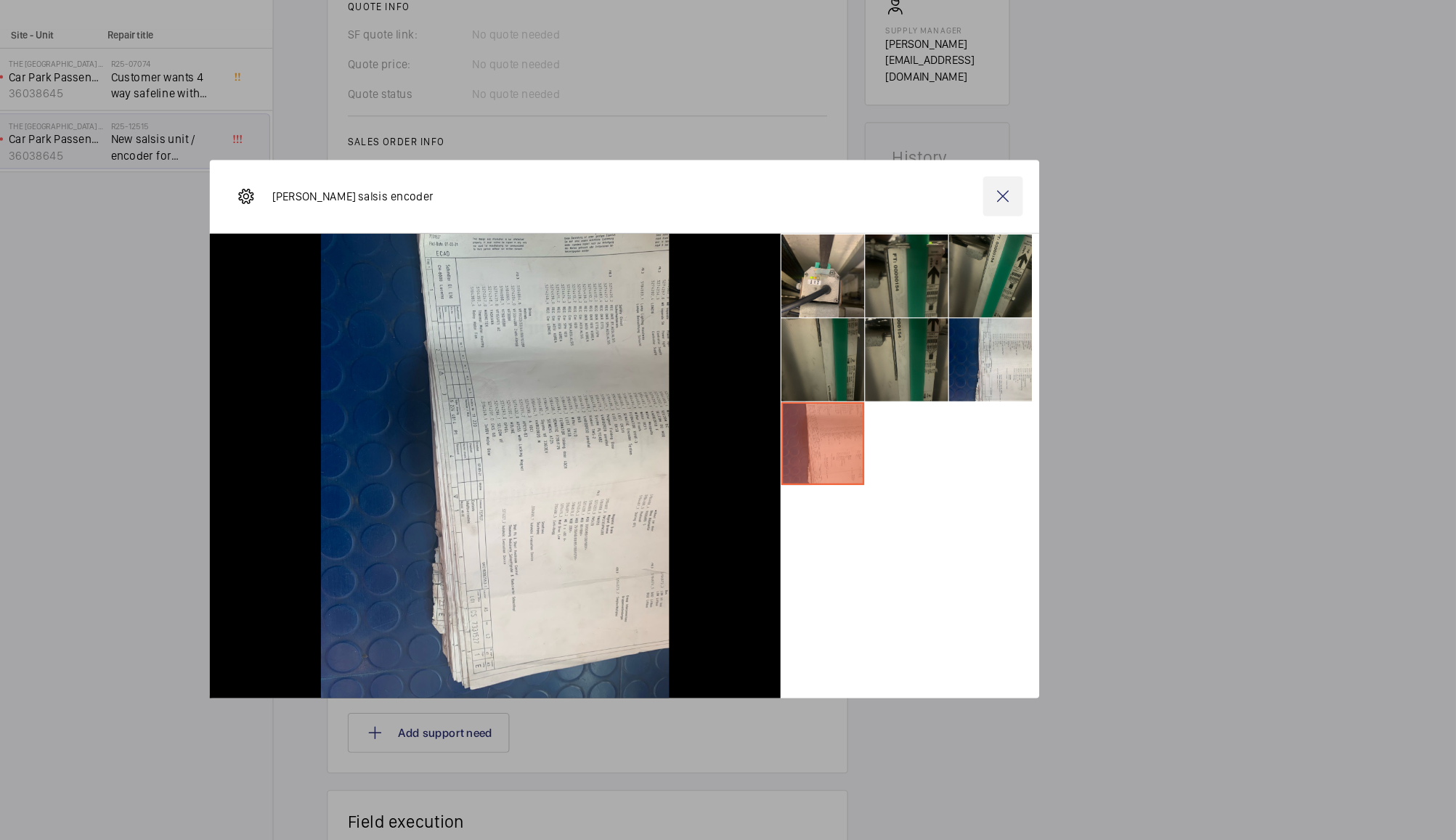
click at [1050, 215] on wm-front-icon-button at bounding box center [1060, 216] width 35 height 35
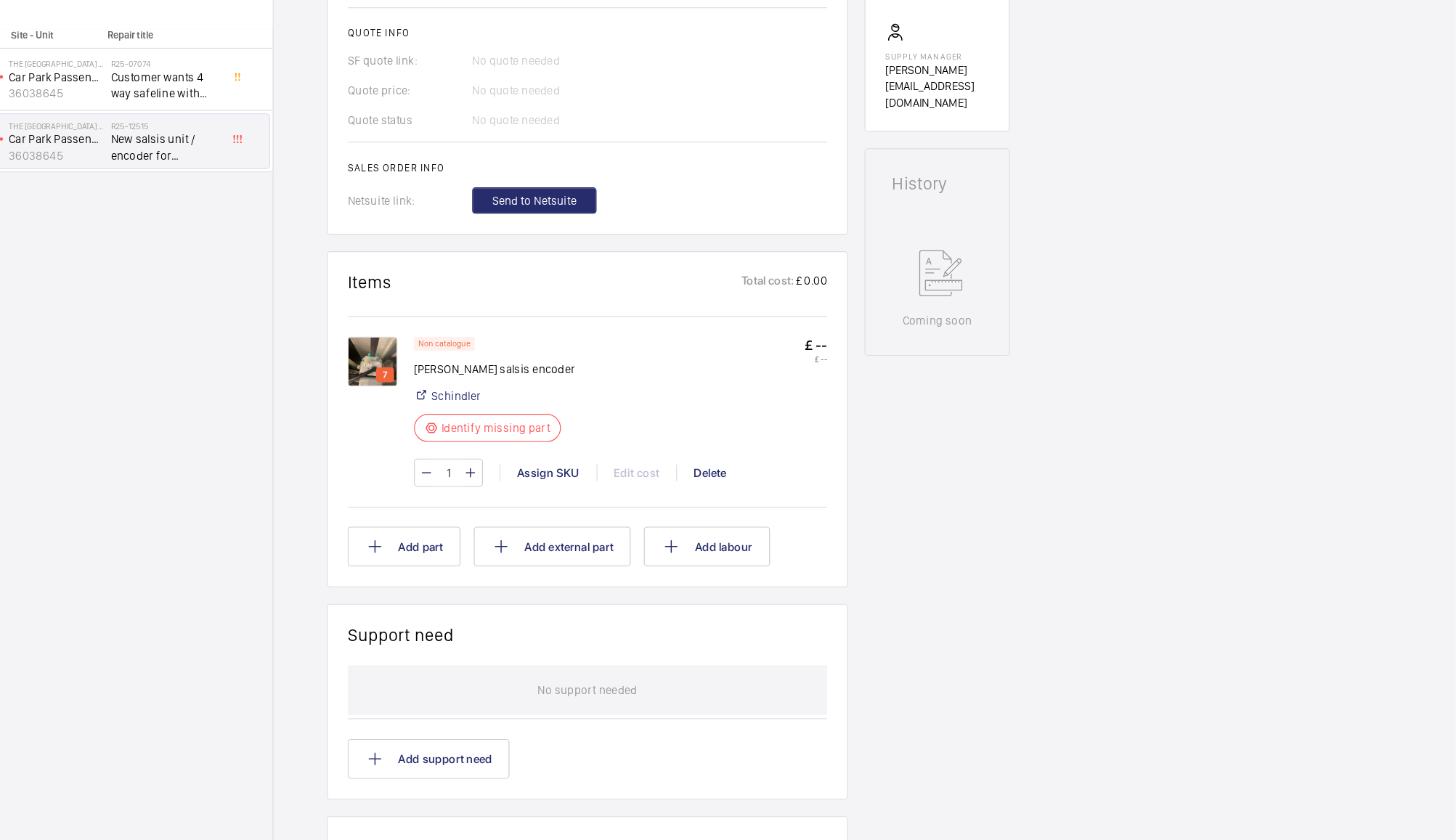
scroll to position [0, 0]
click at [500, 339] on img at bounding box center [507, 360] width 43 height 43
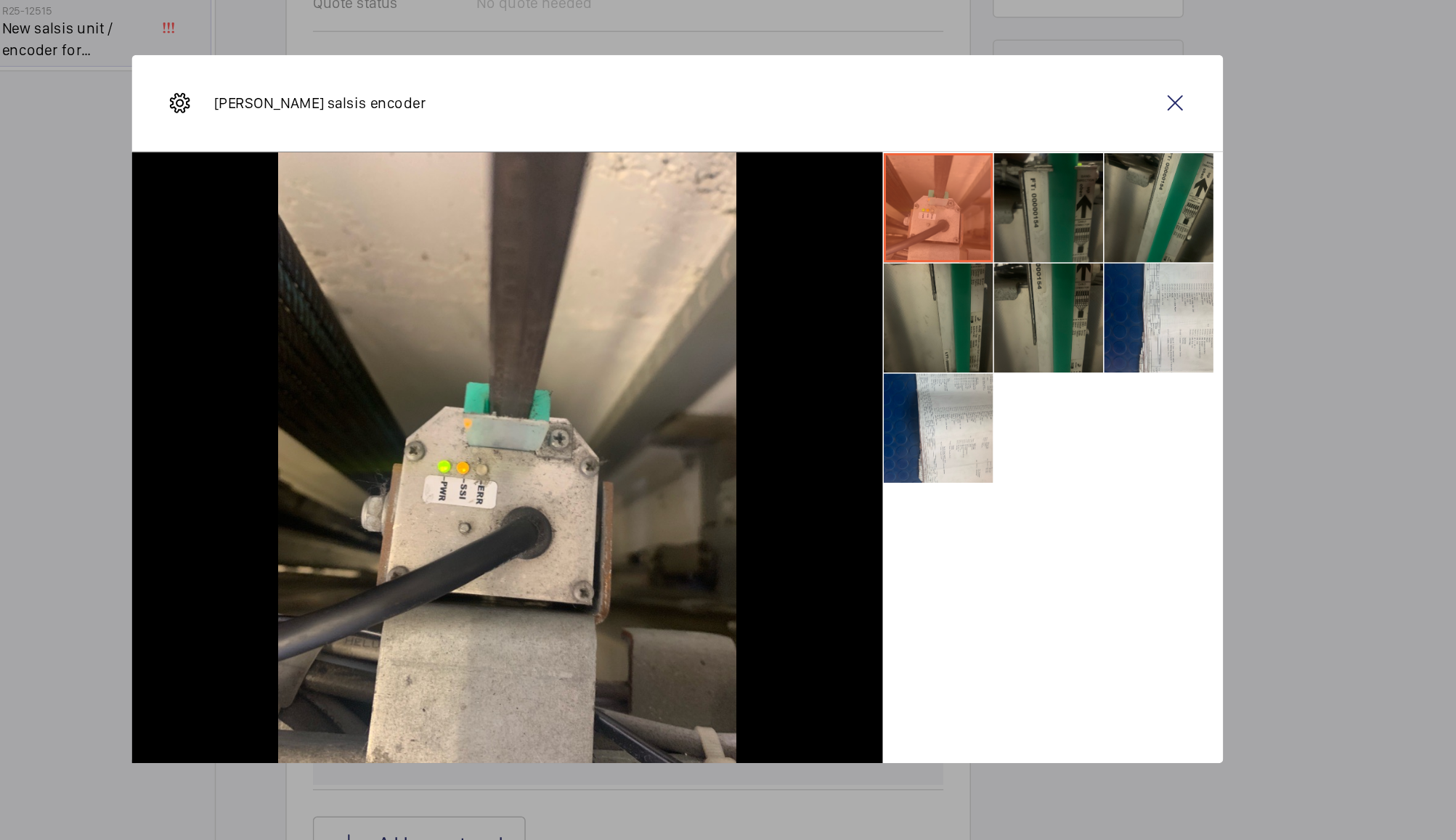
click at [969, 297] on li at bounding box center [975, 286] width 72 height 72
